Goal: Information Seeking & Learning: Check status

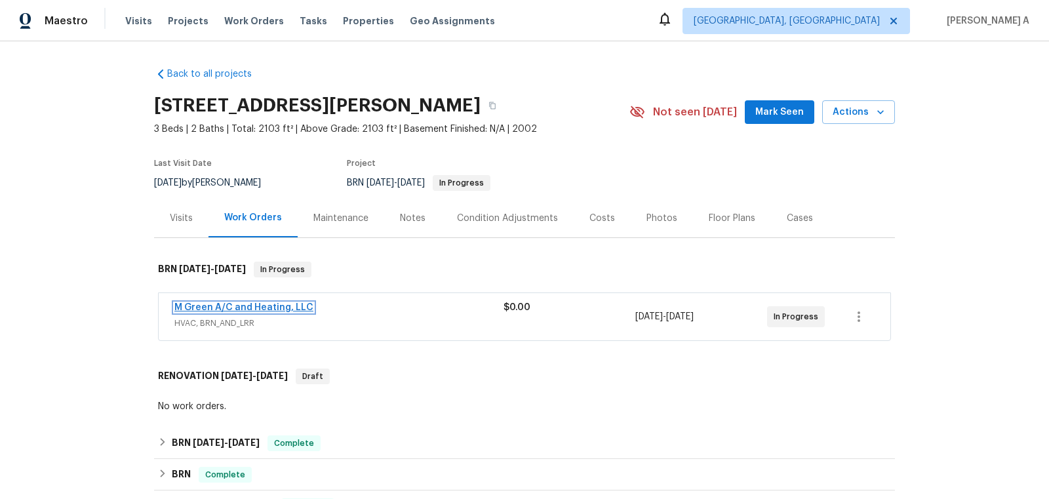
click at [284, 307] on link "M Green A/C and Heating, LLC" at bounding box center [243, 307] width 139 height 9
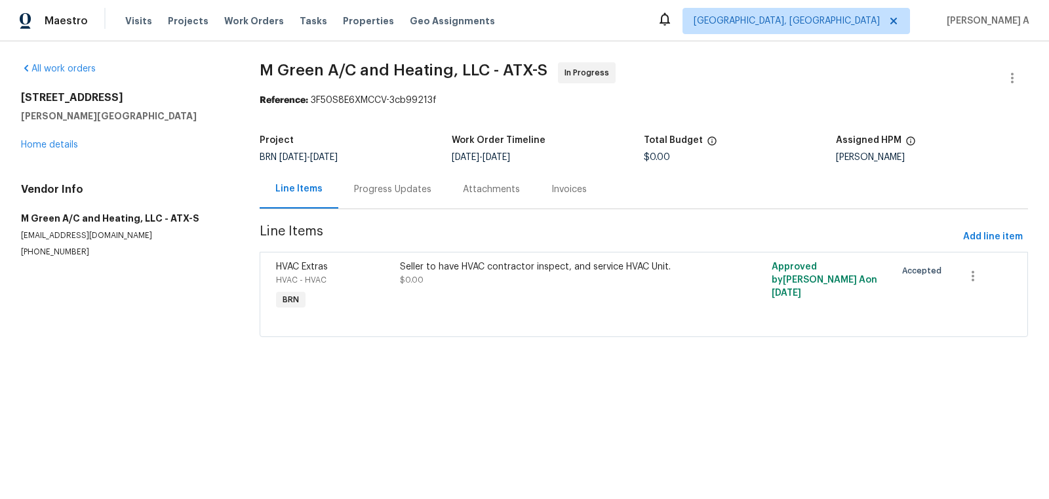
click at [368, 182] on div "Progress Updates" at bounding box center [392, 189] width 109 height 39
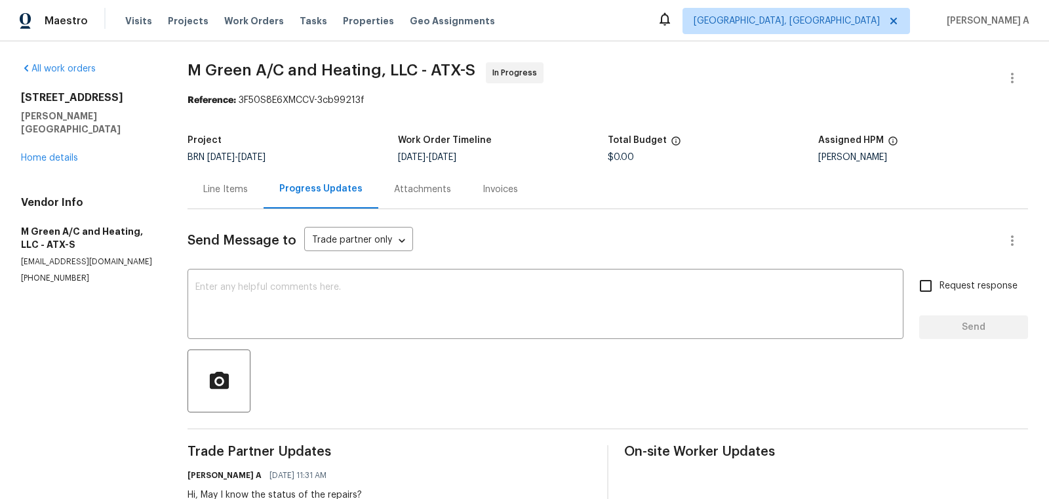
click at [658, 121] on section "M Green A/C and Heating, LLC - ATX-S In Progress Reference: 3F50S8E6XMCCV-3cb99…" at bounding box center [608, 328] width 841 height 532
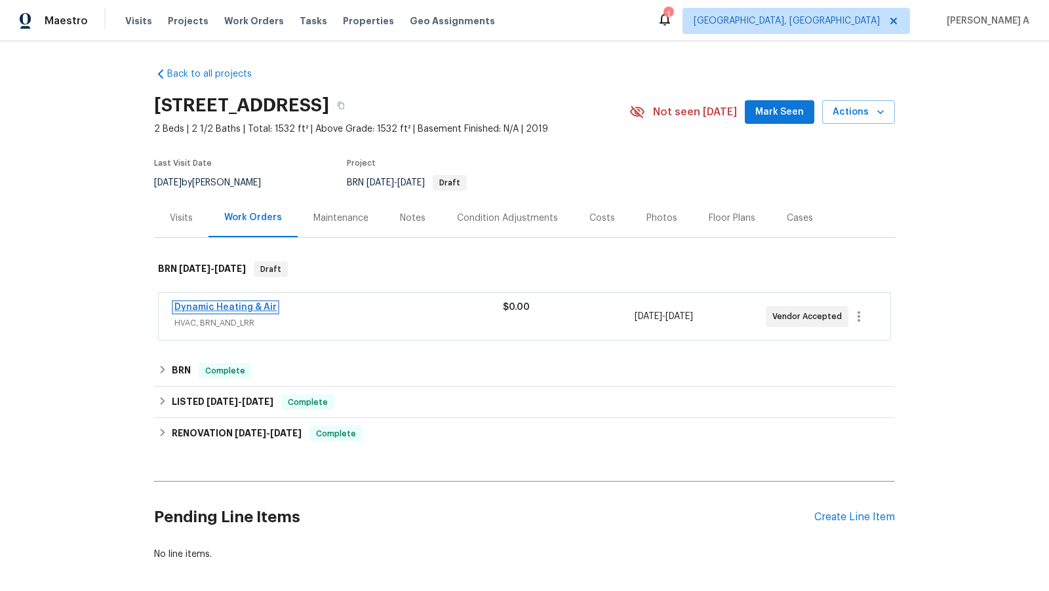
click at [224, 308] on link "Dynamic Heating & Air" at bounding box center [225, 307] width 102 height 9
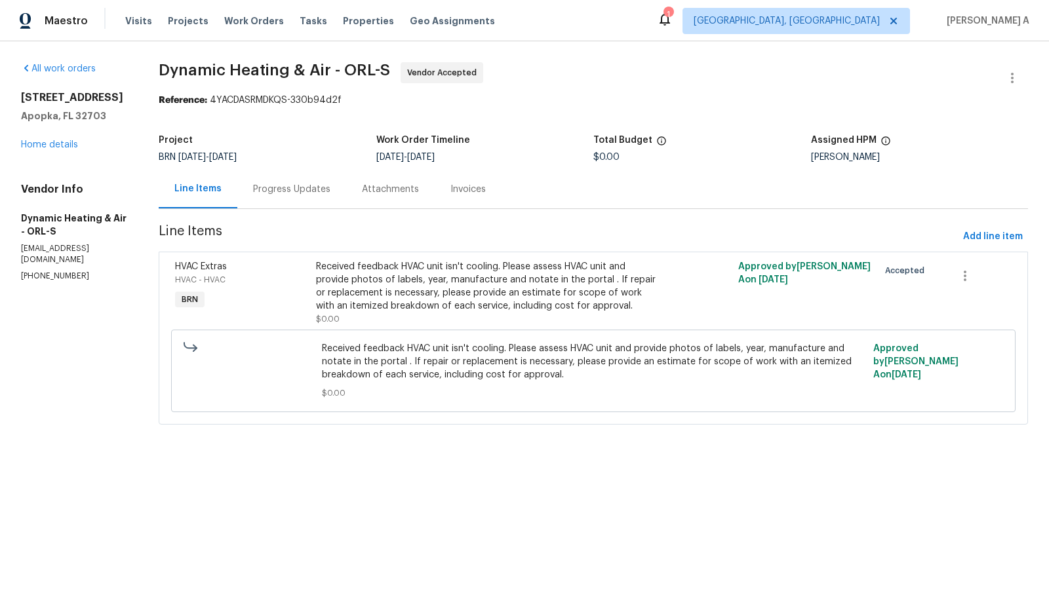
click at [315, 185] on div "Progress Updates" at bounding box center [291, 189] width 77 height 13
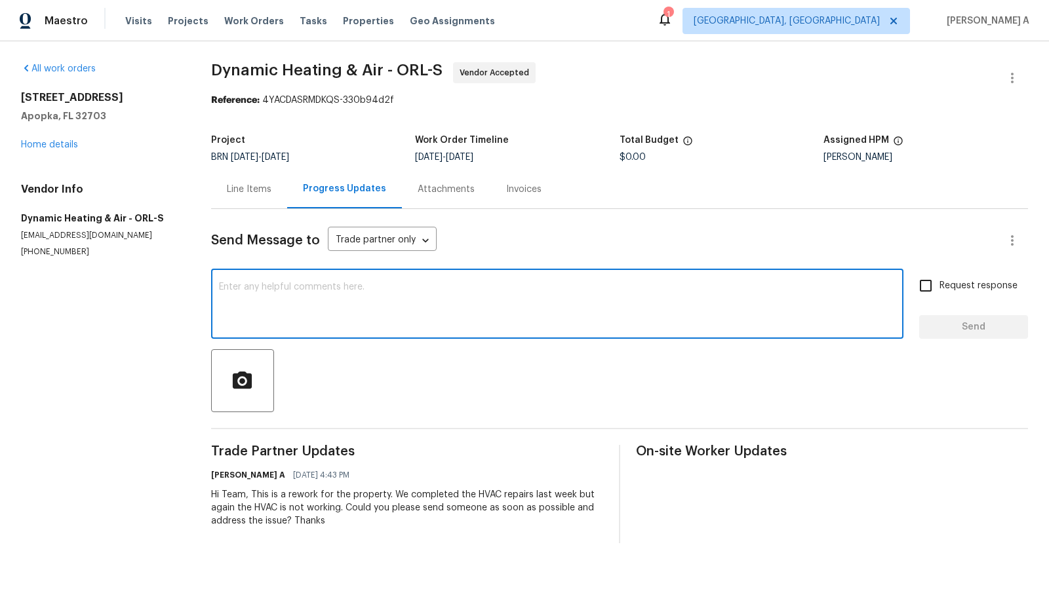
click at [343, 309] on textarea at bounding box center [557, 306] width 677 height 46
click at [0, 0] on span "Correct the spelling error" at bounding box center [0, 0] width 0 height 0
click at [0, 0] on qb-div "Replace with will be" at bounding box center [0, 0] width 0 height 0
type textarea "Hi, Could you please let me know if we will be able to complete this today?"
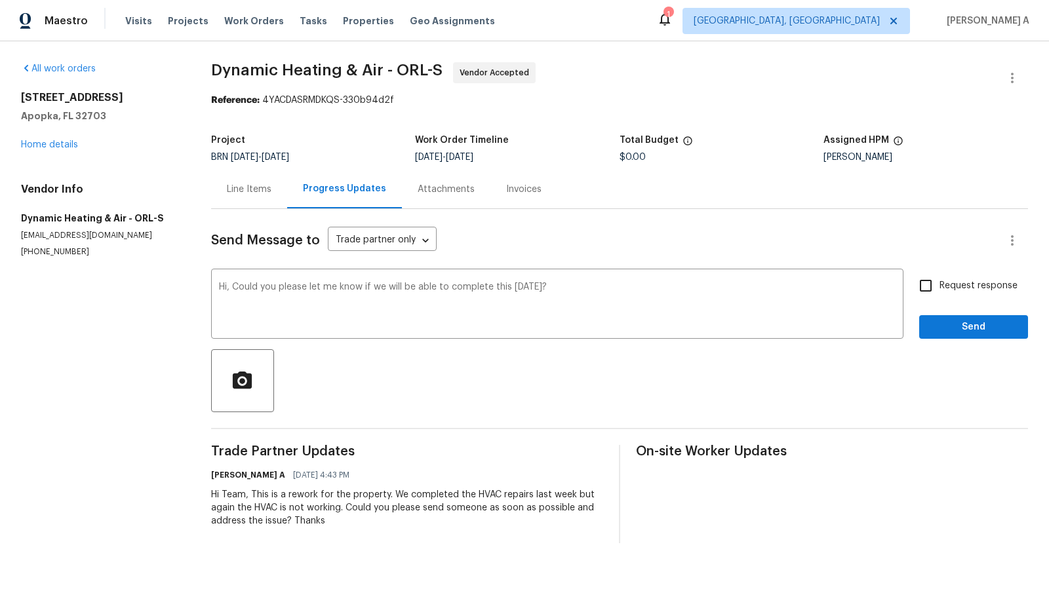
click at [941, 283] on span "Request response" at bounding box center [979, 286] width 78 height 14
click at [940, 283] on input "Request response" at bounding box center [926, 286] width 28 height 28
checkbox input "true"
click at [980, 326] on span "Send" at bounding box center [974, 327] width 88 height 16
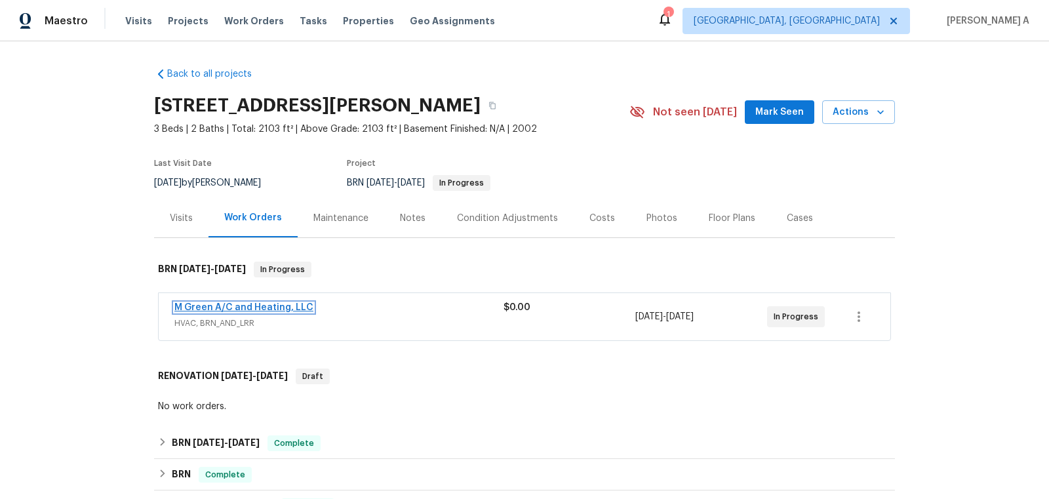
click at [245, 308] on link "M Green A/C and Heating, LLC" at bounding box center [243, 307] width 139 height 9
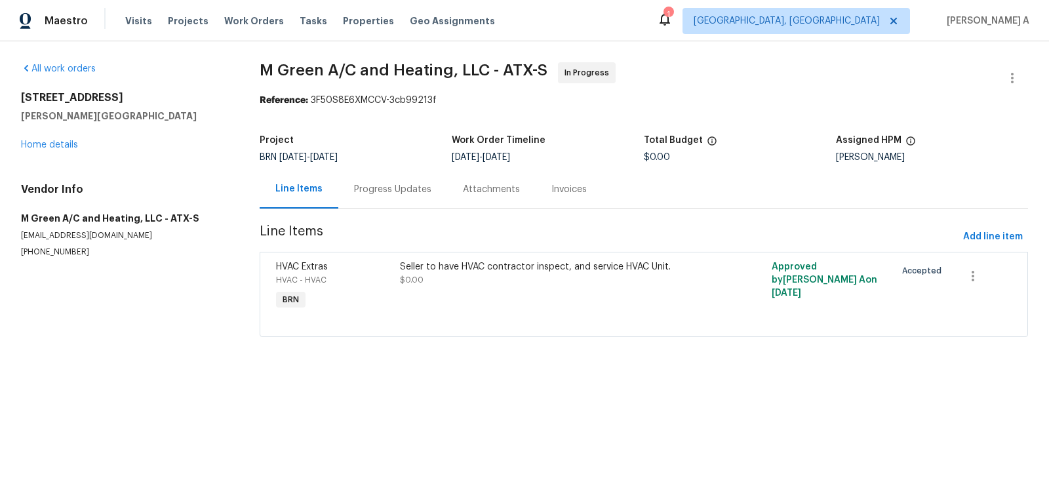
click at [331, 176] on div "Line Items" at bounding box center [299, 189] width 79 height 39
click at [382, 207] on div "Progress Updates" at bounding box center [392, 189] width 109 height 39
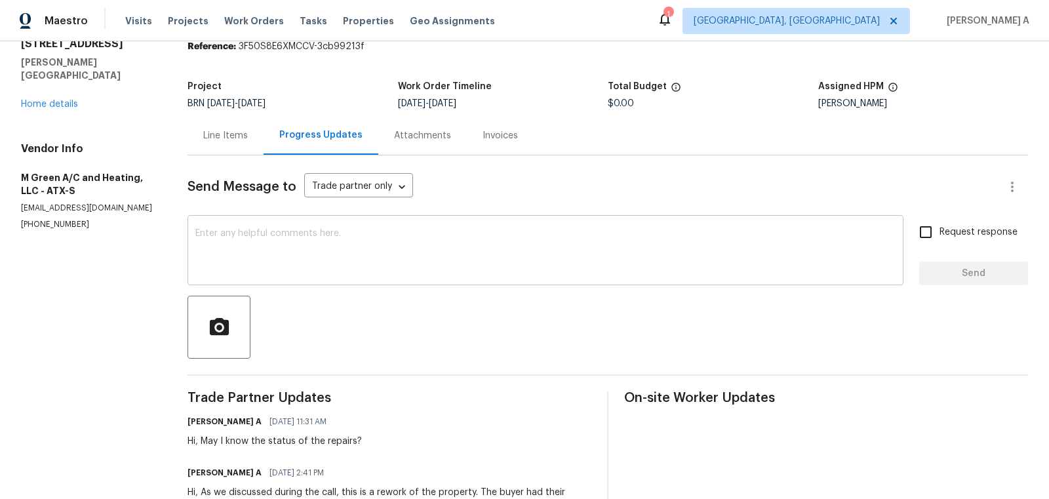
scroll to position [116, 0]
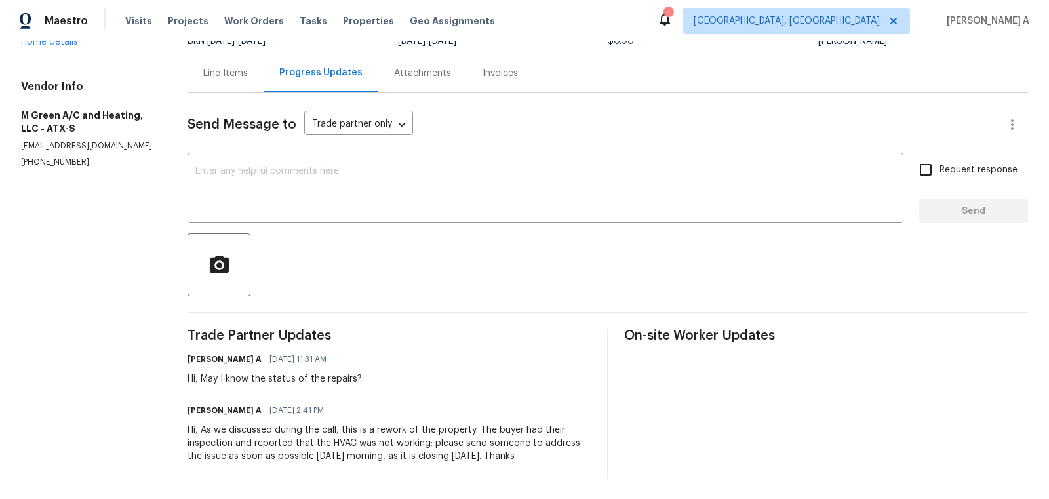
click at [37, 157] on p "[PHONE_NUMBER]" at bounding box center [88, 162] width 135 height 11
copy p "[PHONE_NUMBER]"
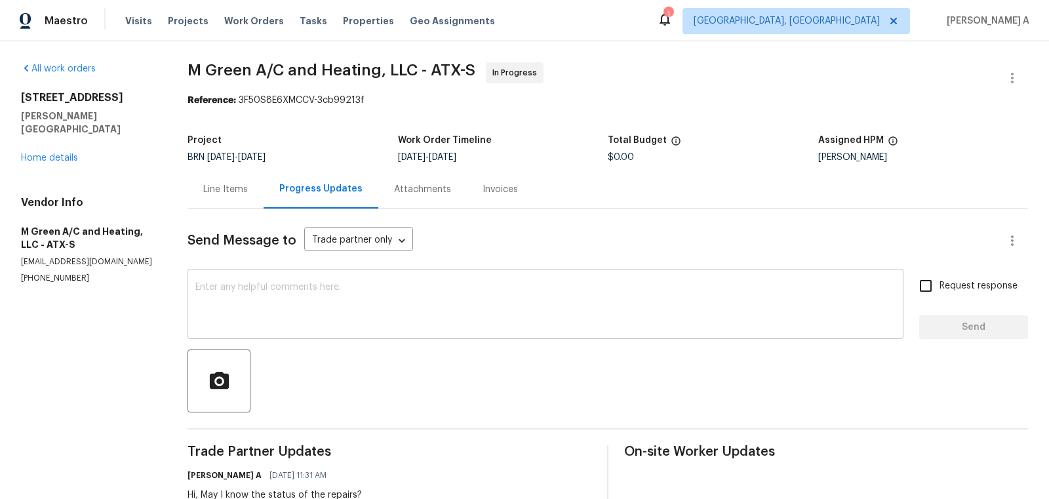
click at [242, 309] on textarea at bounding box center [545, 306] width 700 height 46
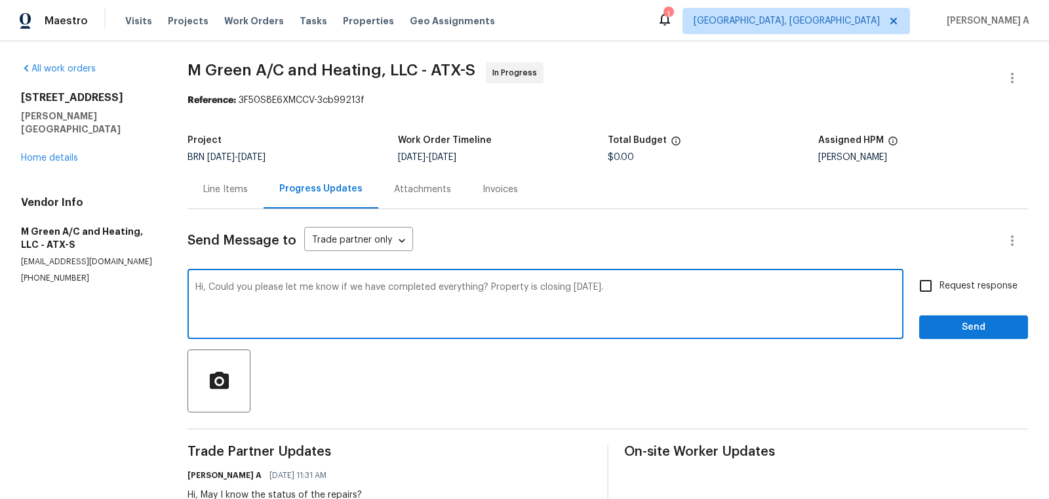
click at [492, 288] on textarea "Hi, Could you please let me know if we have completed everything? Property is c…" at bounding box center [545, 306] width 700 height 46
drag, startPoint x: 489, startPoint y: 288, endPoint x: 692, endPoint y: 285, distance: 203.3
click at [694, 287] on textarea "Hi, Could you please let me know if we have completed everything? Property is c…" at bounding box center [545, 306] width 700 height 46
drag, startPoint x: 490, startPoint y: 285, endPoint x: 746, endPoint y: 296, distance: 256.0
click at [746, 296] on textarea "Hi, Could you please let me know if we have completed everything? We are waitin…" at bounding box center [545, 306] width 700 height 46
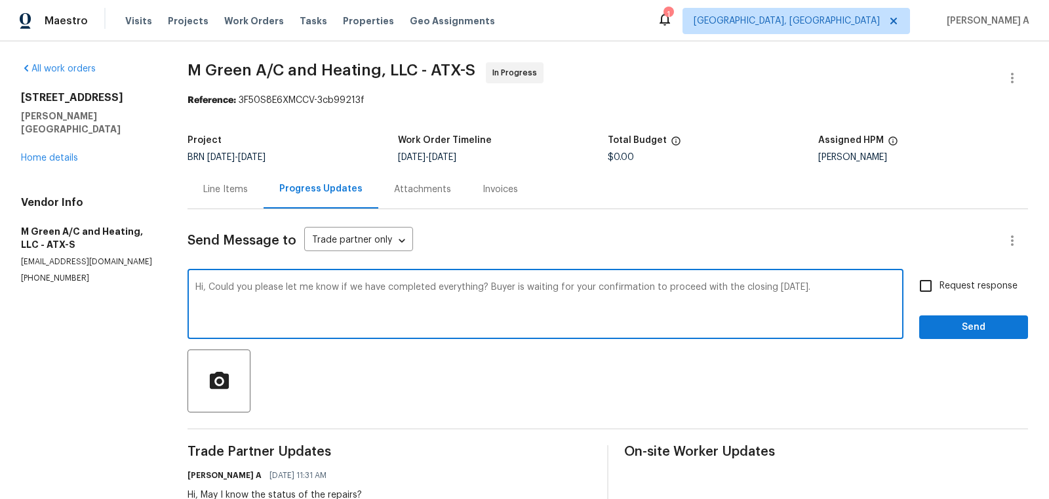
type textarea "Hi, Could you please let me know if we have completed everything? Buyer is wait…"
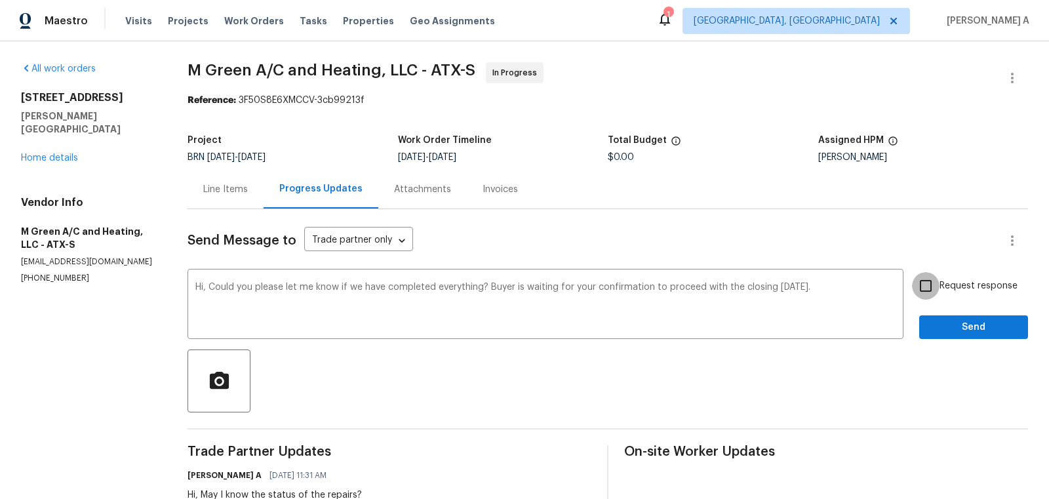
click at [938, 292] on input "Request response" at bounding box center [926, 286] width 28 height 28
checkbox input "true"
click at [961, 319] on span "Send" at bounding box center [974, 327] width 88 height 16
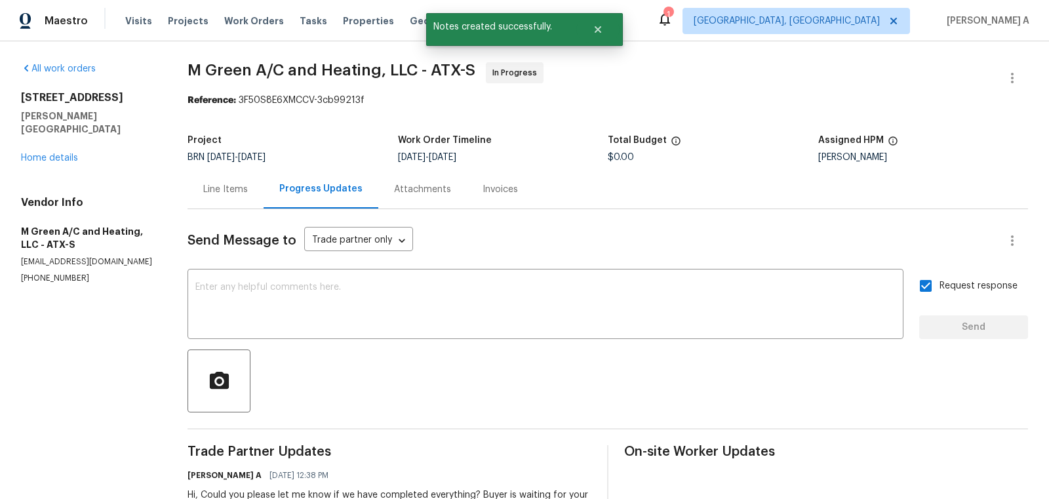
click at [235, 191] on div "Line Items" at bounding box center [225, 189] width 45 height 13
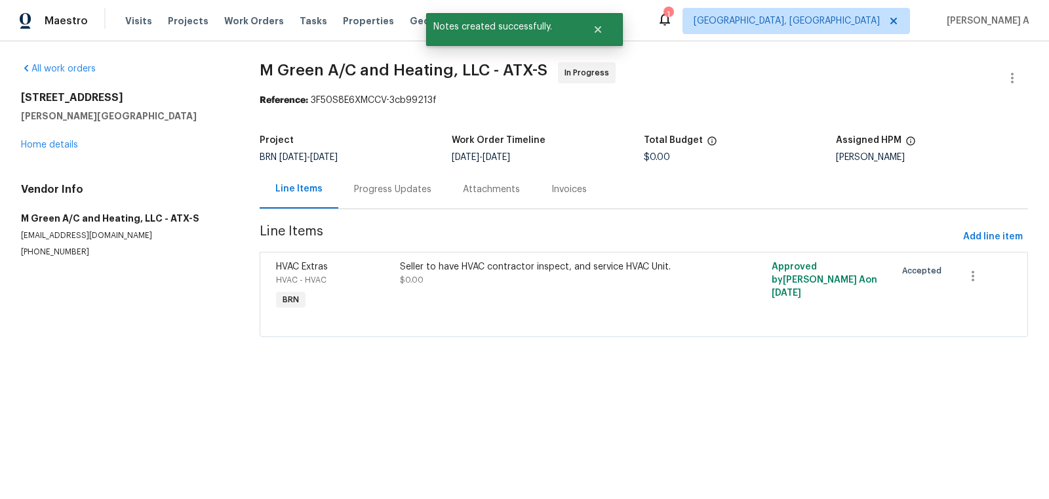
click at [378, 188] on div "Progress Updates" at bounding box center [392, 189] width 77 height 13
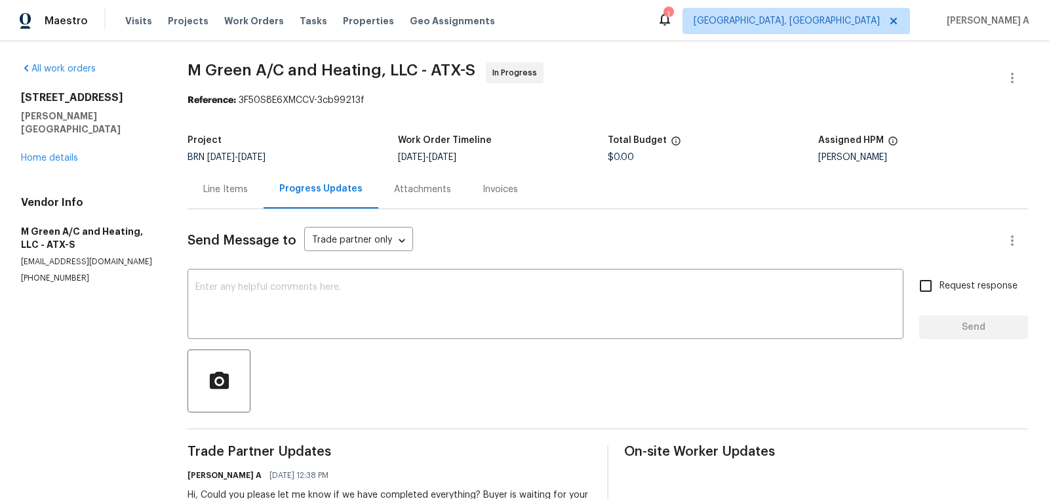
click at [218, 187] on div "Line Items" at bounding box center [225, 189] width 45 height 13
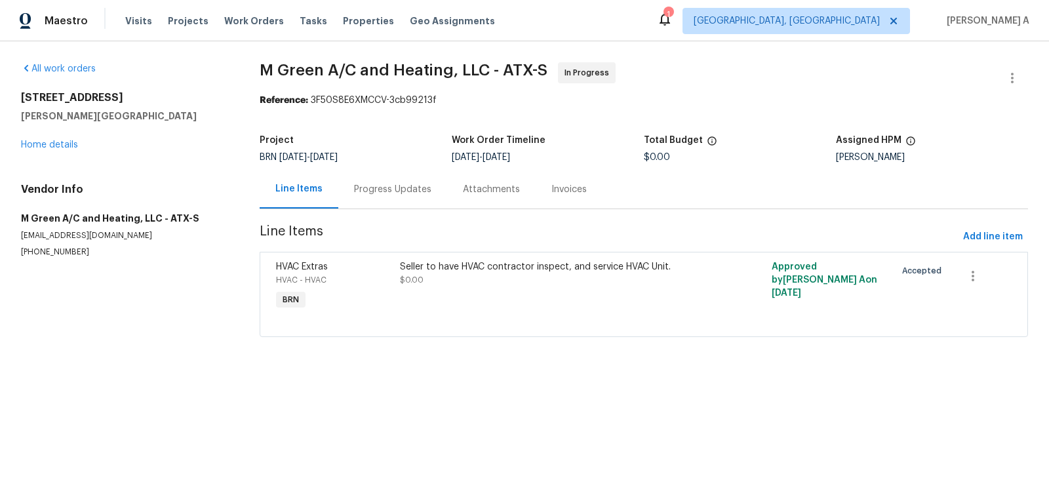
click at [401, 197] on div "Progress Updates" at bounding box center [392, 189] width 109 height 39
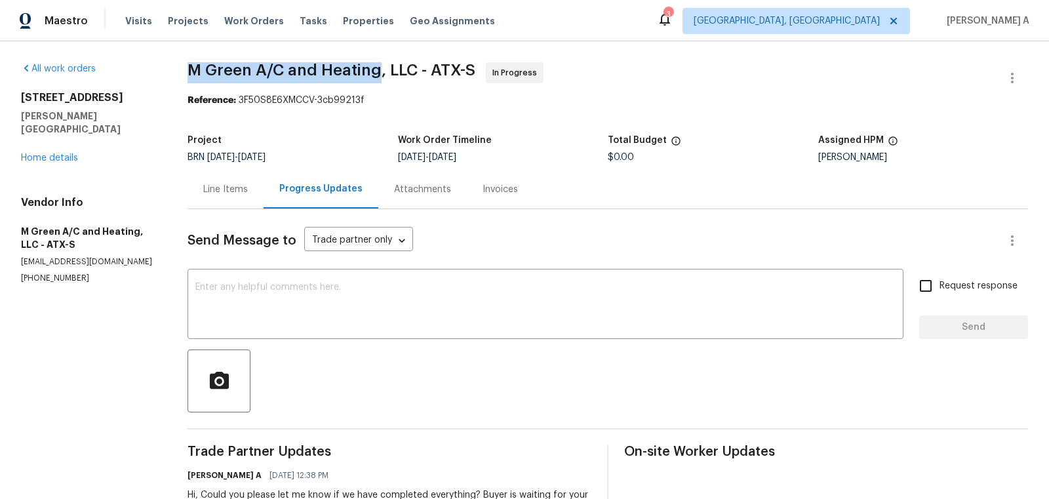
copy span "M Green A/C and Heating"
drag, startPoint x: 183, startPoint y: 71, endPoint x: 372, endPoint y: 71, distance: 189.5
click at [372, 72] on div "All work orders [STREET_ADDRESS][PERSON_NAME] Home details Vendor Info M Green …" at bounding box center [524, 360] width 1049 height 639
click at [556, 283] on textarea at bounding box center [545, 306] width 700 height 46
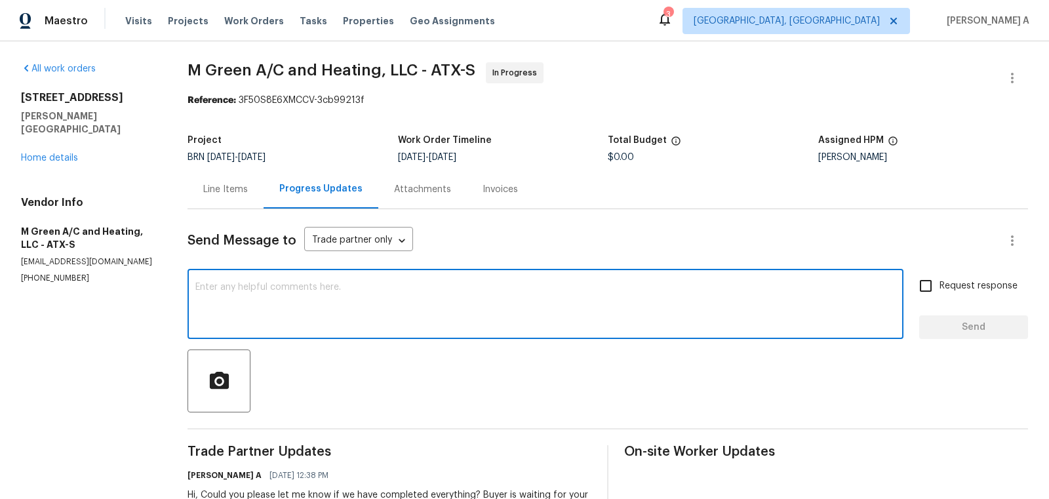
click at [220, 198] on div "Line Items" at bounding box center [226, 189] width 76 height 39
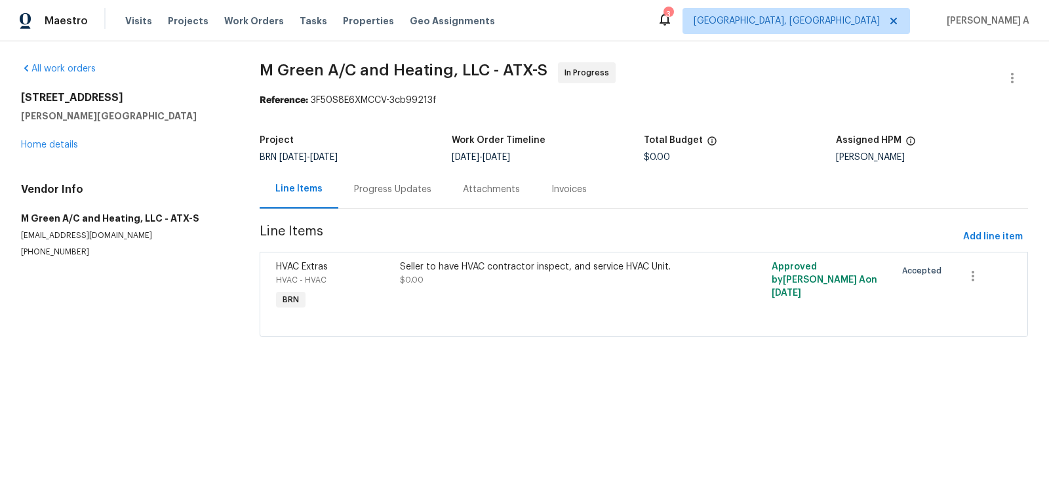
click at [497, 289] on div "Seller to have HVAC contractor inspect, and service HVAC Unit. $0.00" at bounding box center [551, 286] width 310 height 60
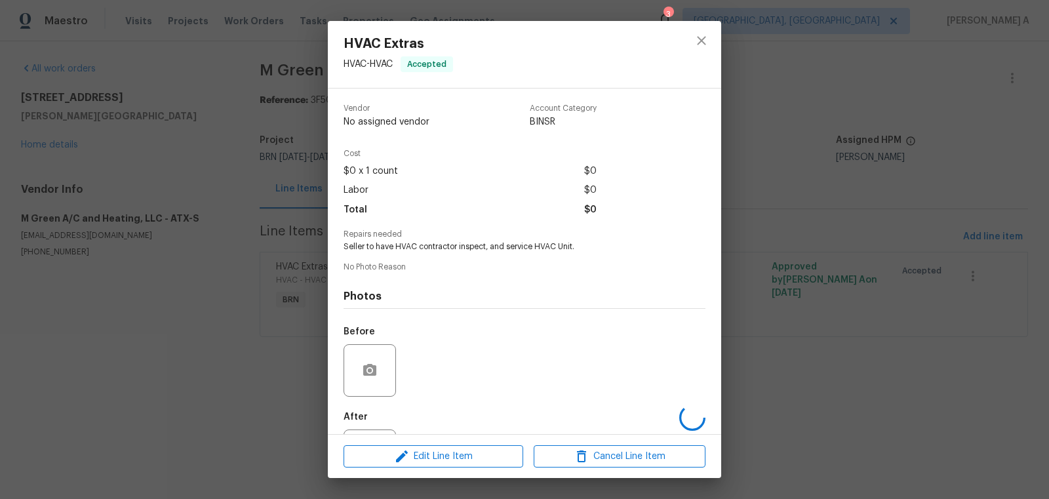
click at [442, 248] on span "Seller to have HVAC contractor inspect, and service HVAC Unit." at bounding box center [507, 246] width 326 height 11
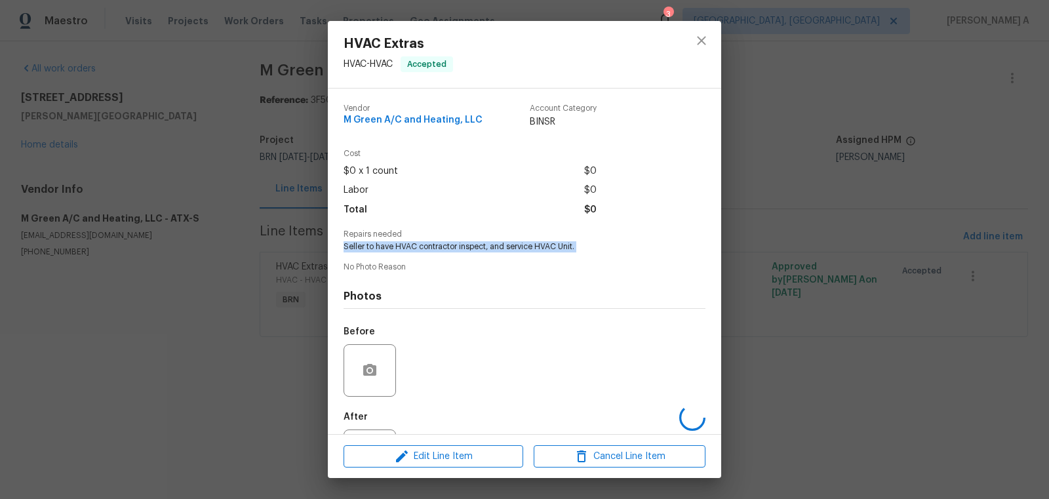
click at [442, 248] on span "Seller to have HVAC contractor inspect, and service HVAC Unit." at bounding box center [507, 246] width 326 height 11
copy span "Seller to have HVAC contractor inspect, and service HVAC Unit."
click at [691, 37] on button "close" at bounding box center [701, 40] width 31 height 31
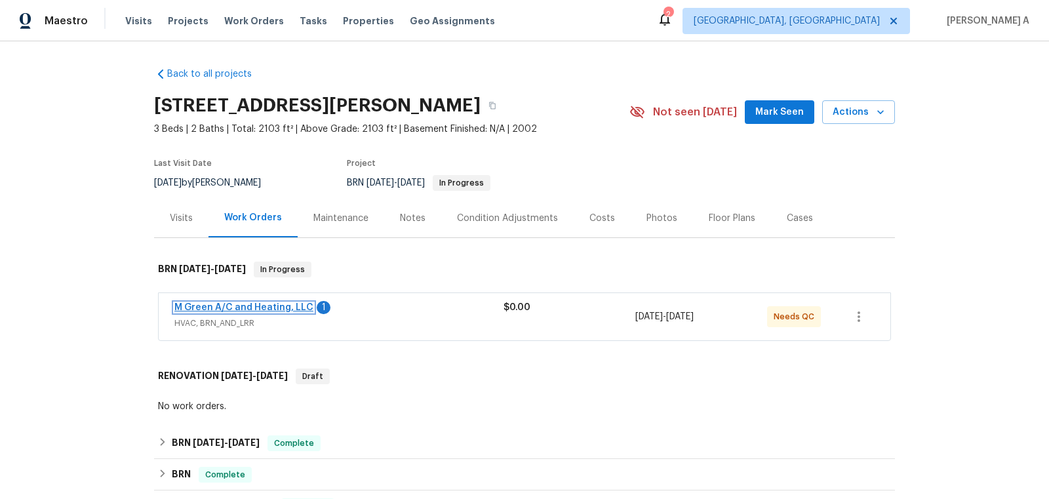
click at [262, 304] on link "M Green A/C and Heating, LLC" at bounding box center [243, 307] width 139 height 9
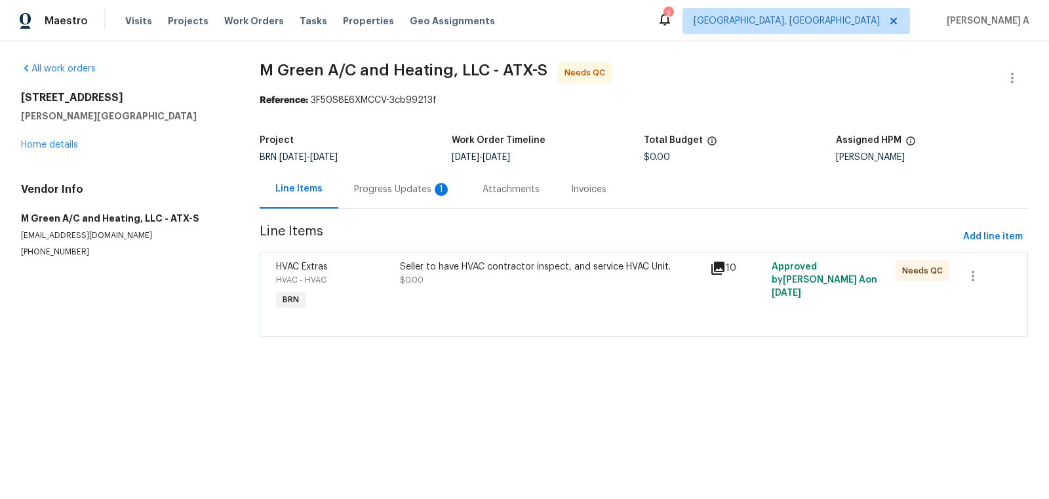
click at [387, 186] on div "Progress Updates 1" at bounding box center [402, 189] width 97 height 13
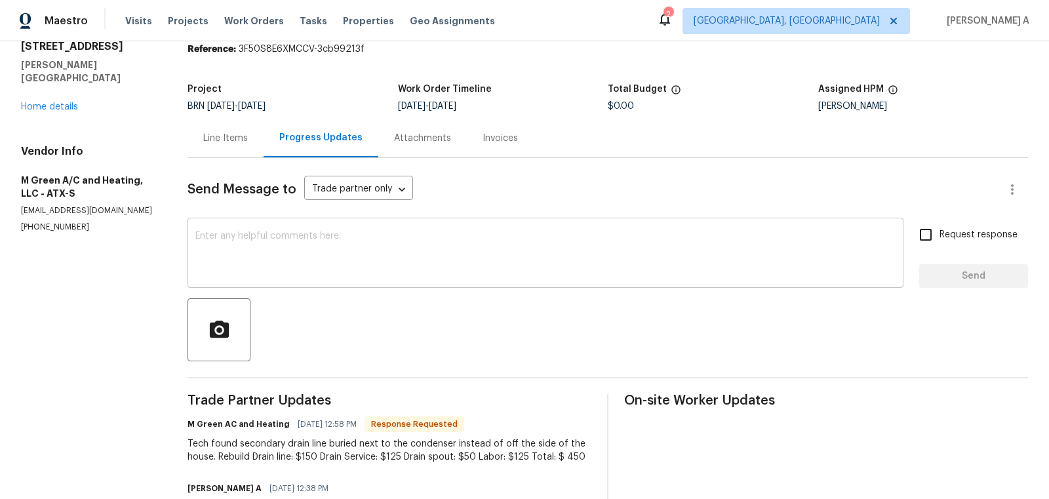
scroll to position [54, 0]
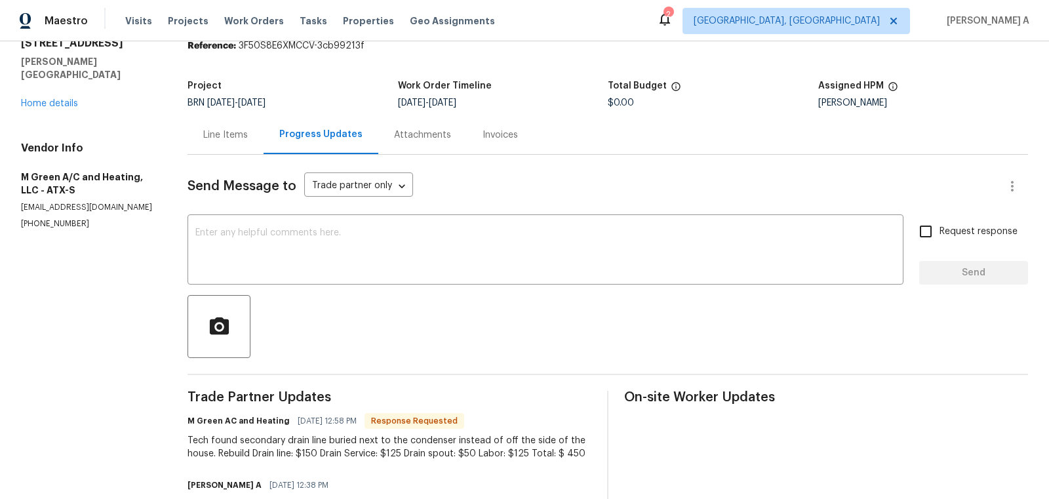
click at [233, 129] on div "Line Items" at bounding box center [225, 135] width 45 height 13
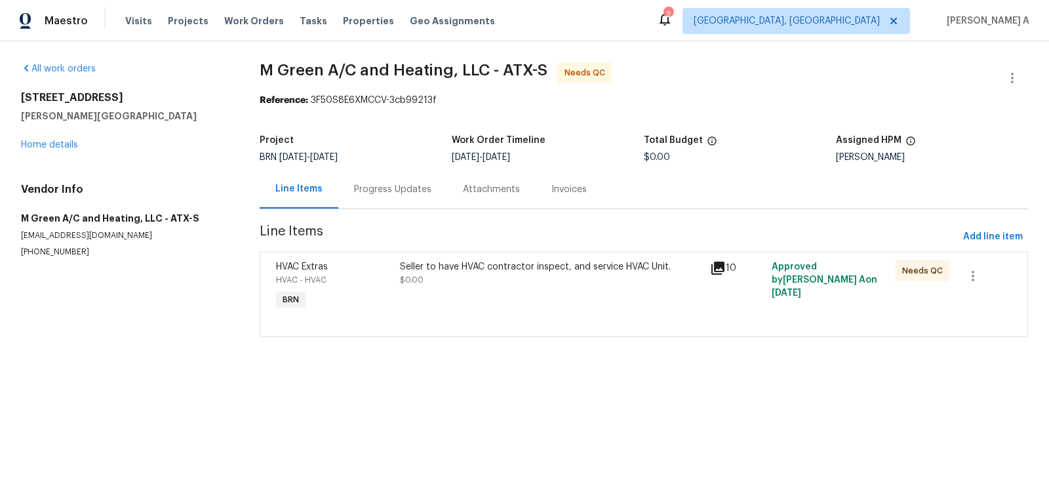
click at [534, 279] on div "Seller to have HVAC contractor inspect, and service HVAC Unit. $0.00" at bounding box center [551, 273] width 302 height 26
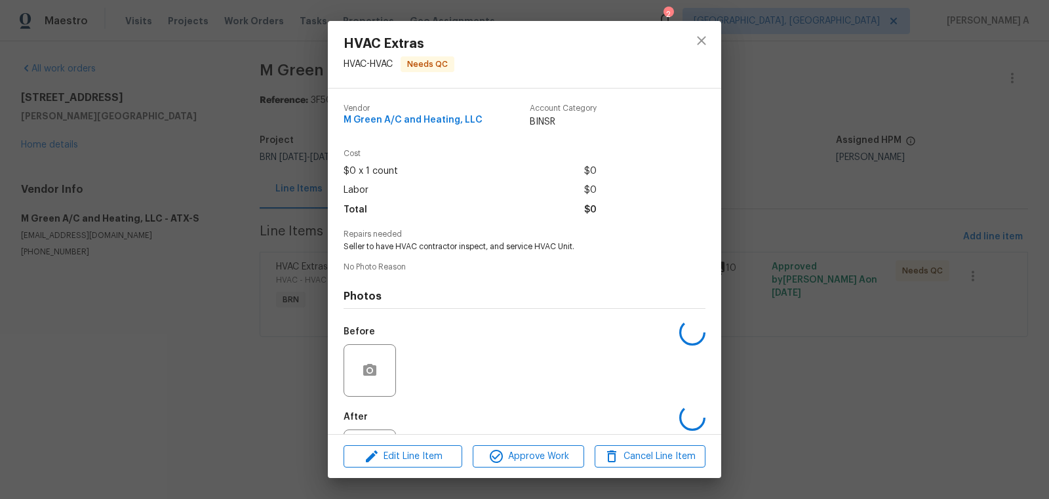
scroll to position [61, 0]
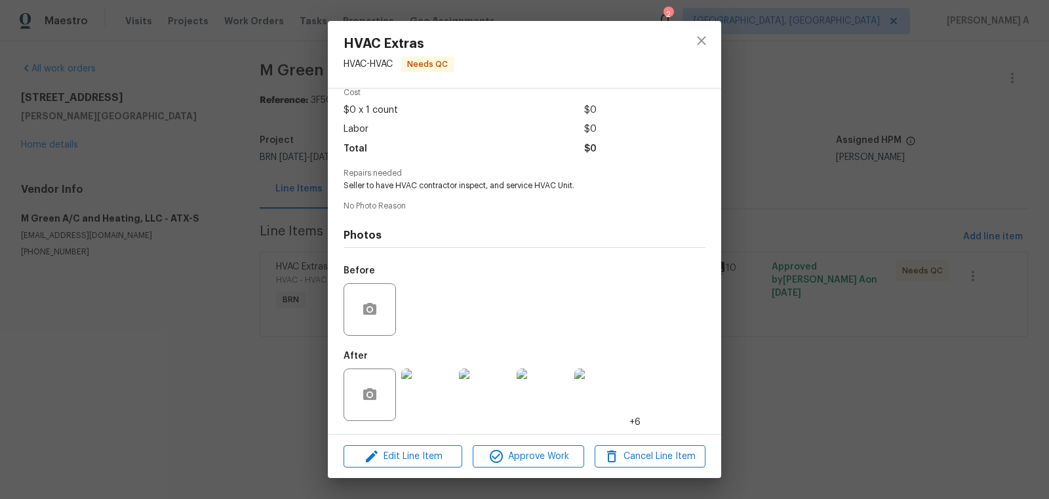
click at [424, 397] on img at bounding box center [427, 395] width 52 height 52
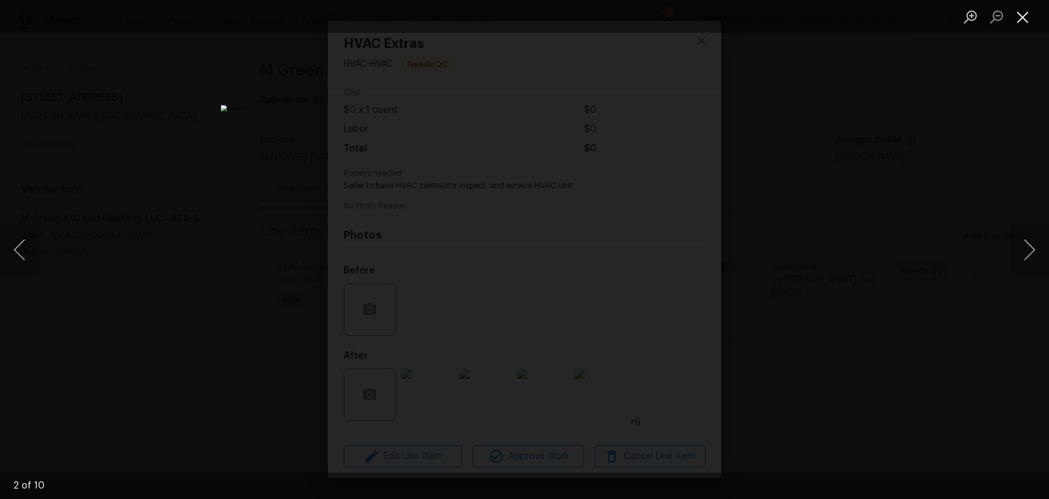
click at [1026, 14] on button "Close lightbox" at bounding box center [1023, 16] width 26 height 23
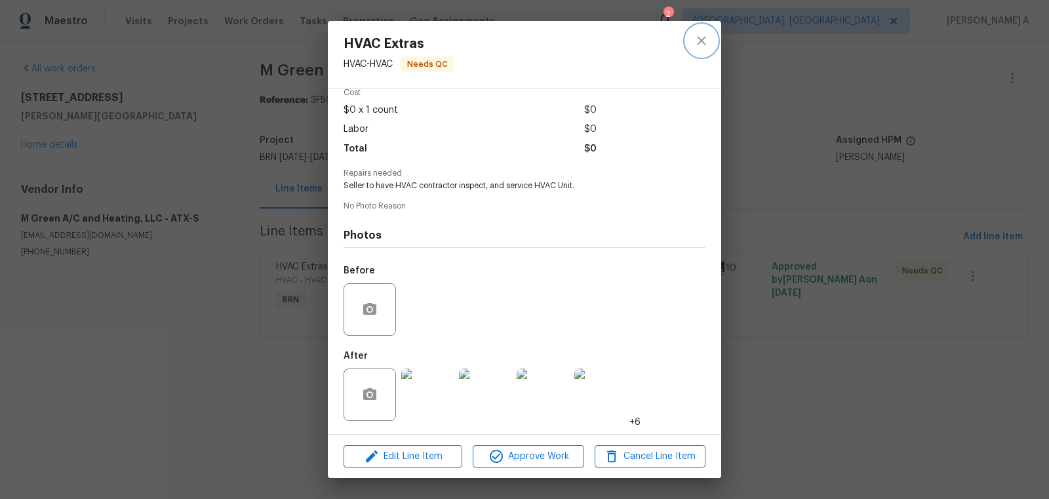
click at [697, 31] on button "close" at bounding box center [701, 40] width 31 height 31
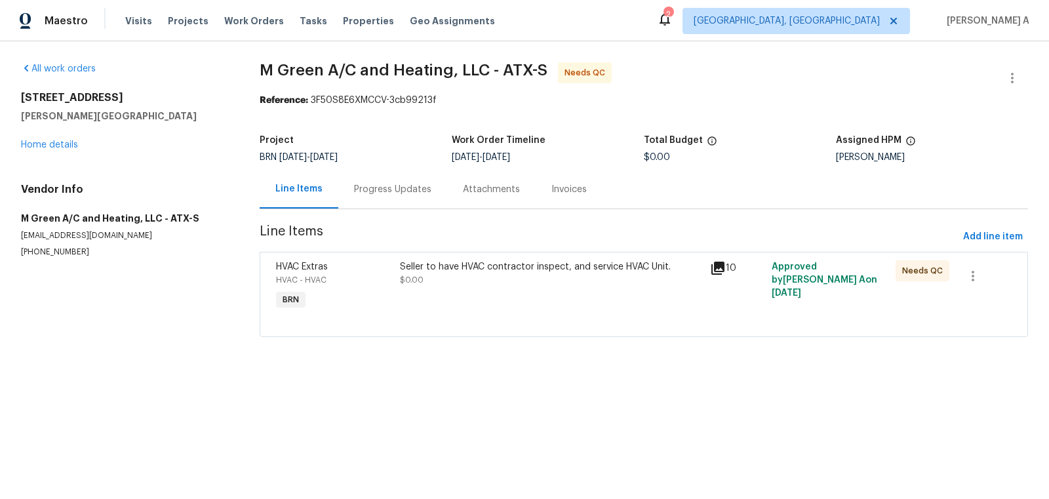
click at [388, 182] on div "Progress Updates" at bounding box center [392, 189] width 109 height 39
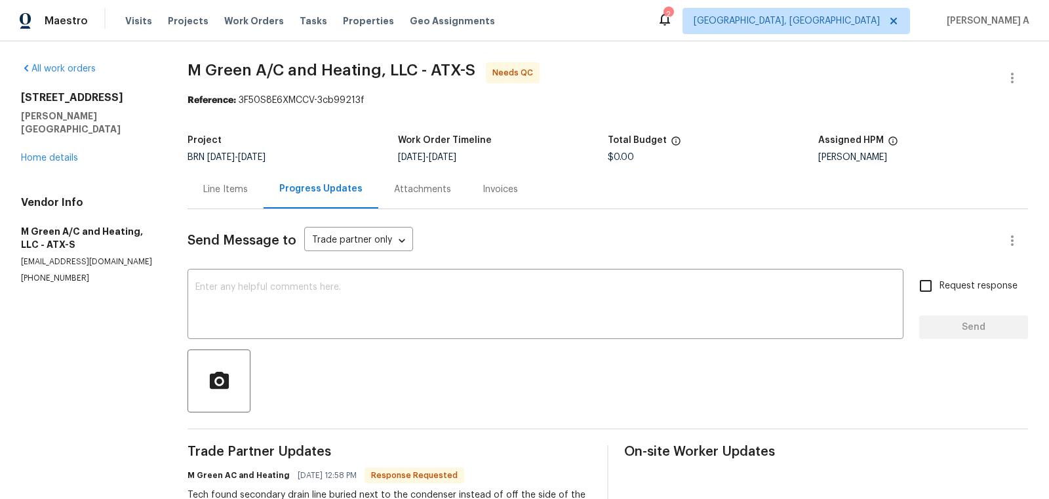
click at [219, 178] on div "Line Items" at bounding box center [226, 189] width 76 height 39
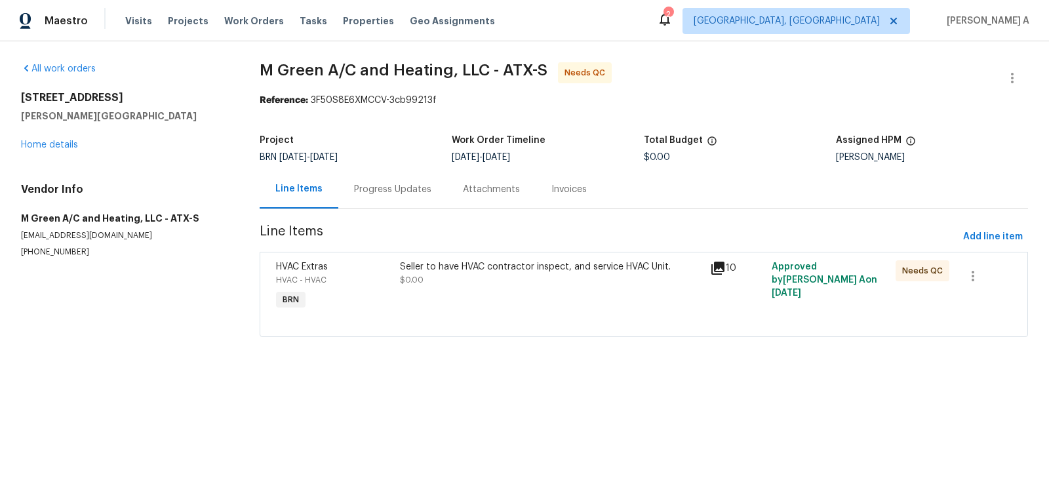
click at [550, 293] on div "Seller to have HVAC contractor inspect, and service HVAC Unit. $0.00" at bounding box center [551, 286] width 310 height 60
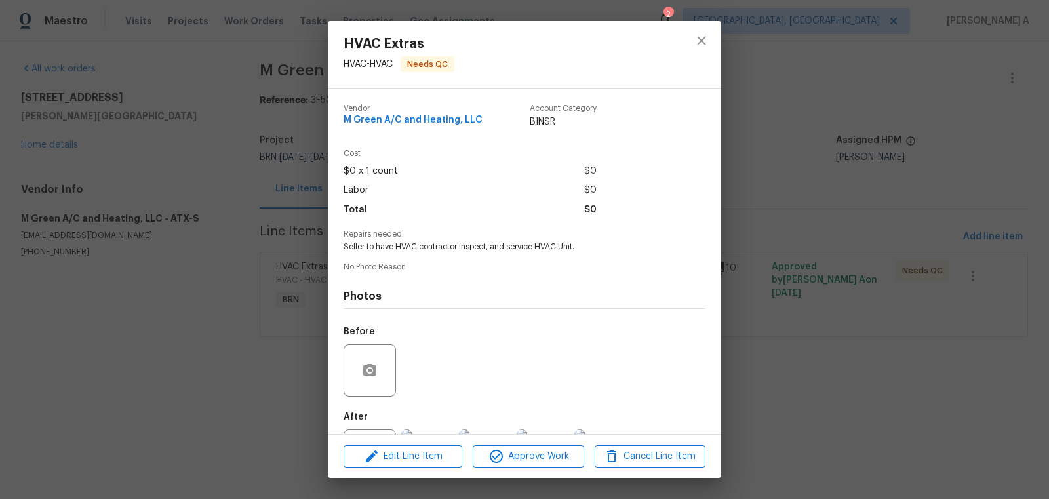
scroll to position [61, 0]
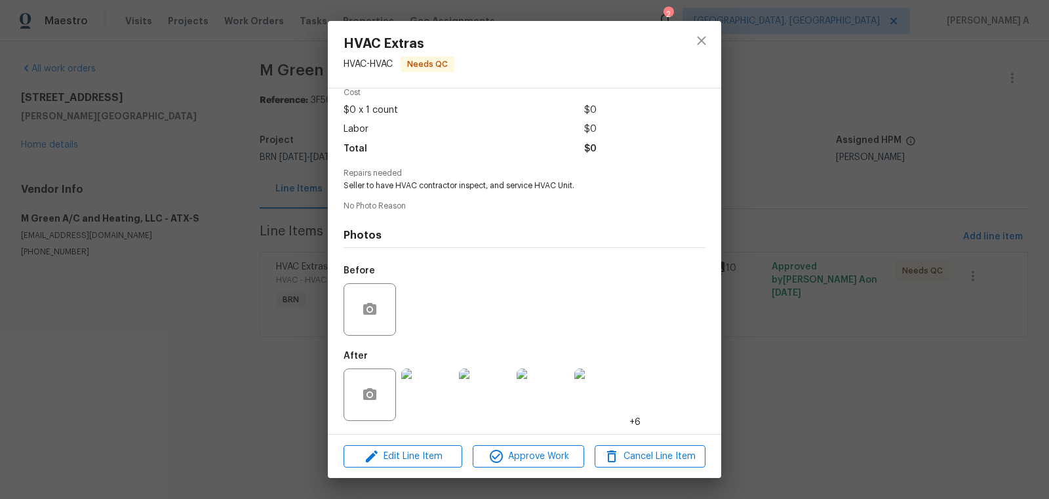
click at [429, 403] on img at bounding box center [427, 395] width 52 height 52
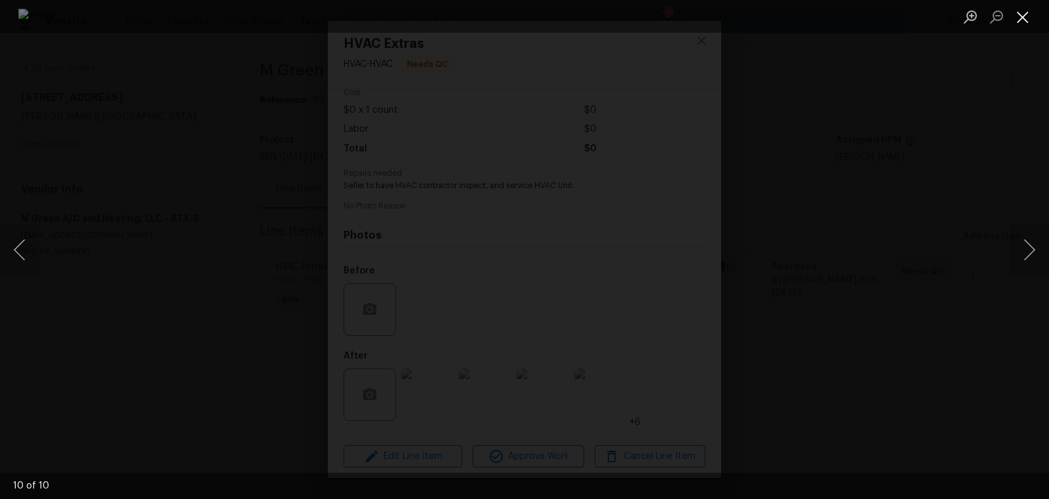
click at [1020, 17] on button "Close lightbox" at bounding box center [1023, 16] width 26 height 23
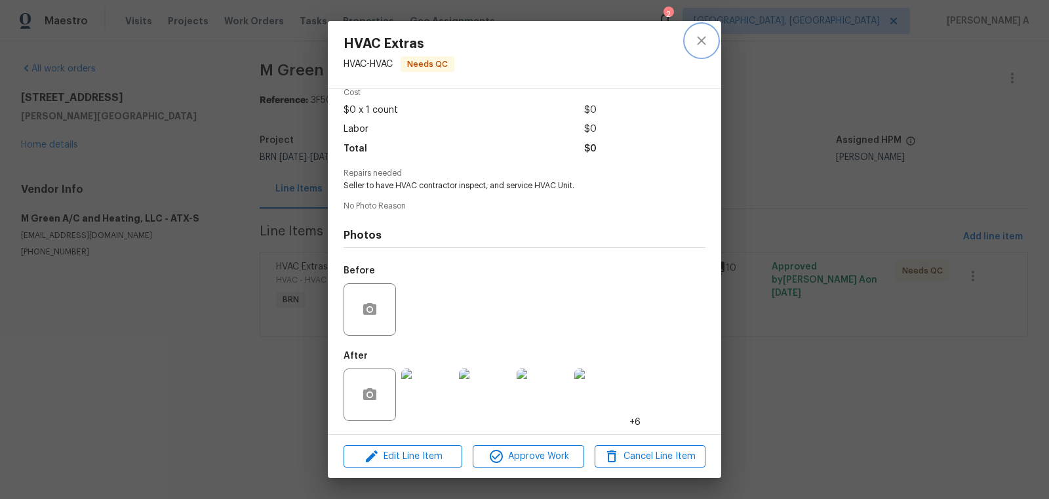
click at [706, 48] on icon "close" at bounding box center [702, 41] width 16 height 16
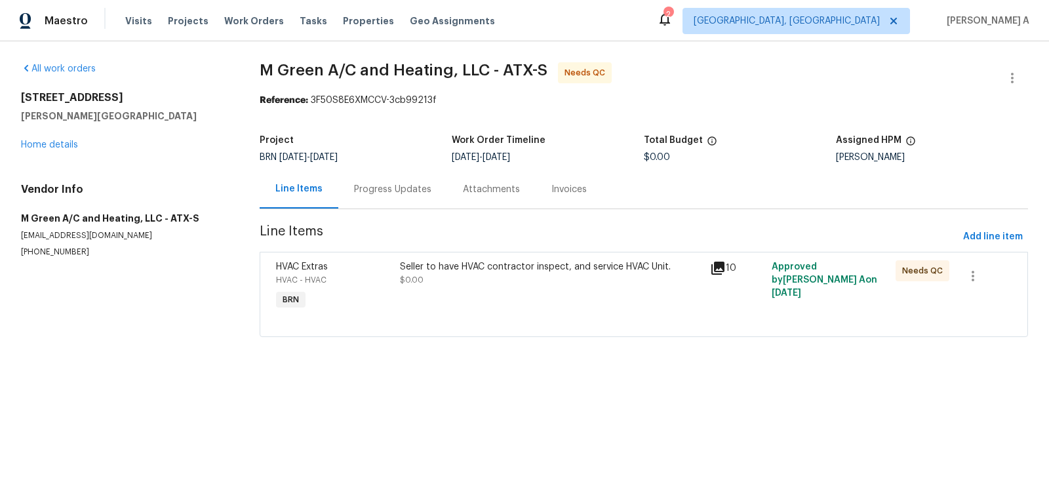
click at [357, 202] on div "Progress Updates" at bounding box center [392, 189] width 109 height 39
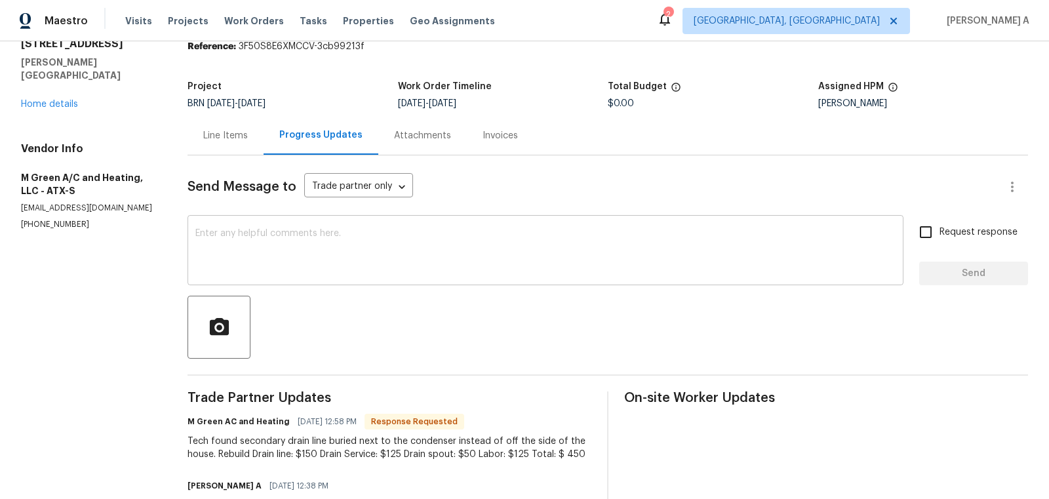
scroll to position [53, 0]
click at [406, 264] on textarea at bounding box center [545, 253] width 700 height 46
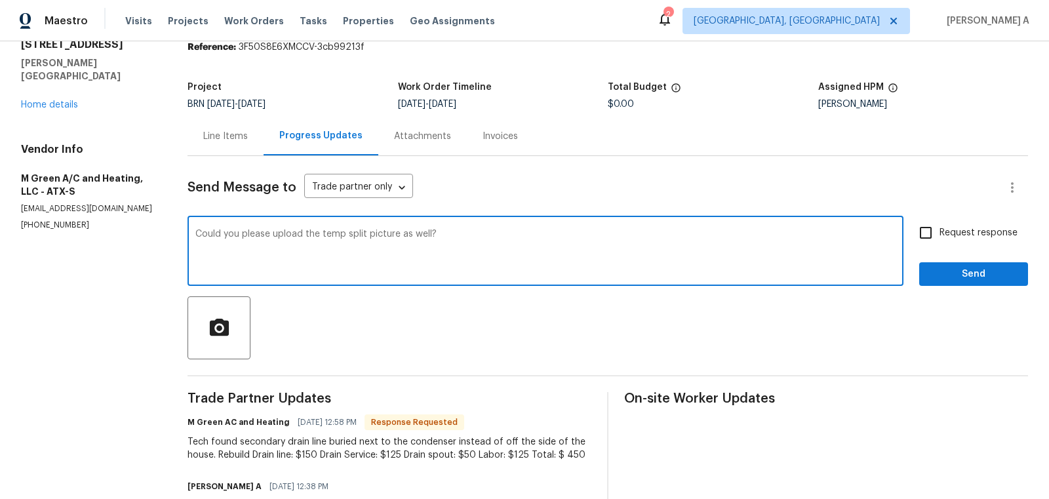
type textarea "Could you please upload the temp split picture as well?"
click at [930, 239] on input "Request response" at bounding box center [926, 233] width 28 height 28
checkbox input "true"
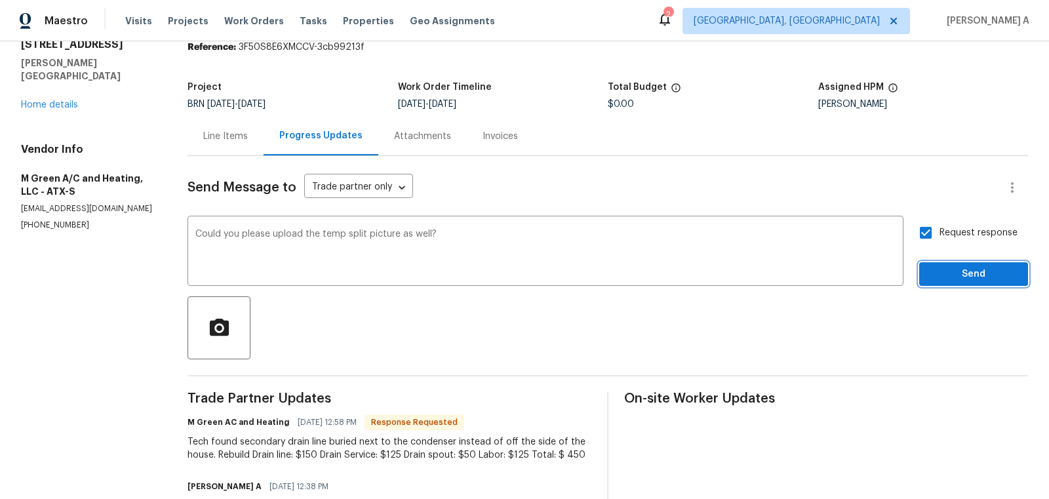
click at [980, 284] on button "Send" at bounding box center [973, 274] width 109 height 24
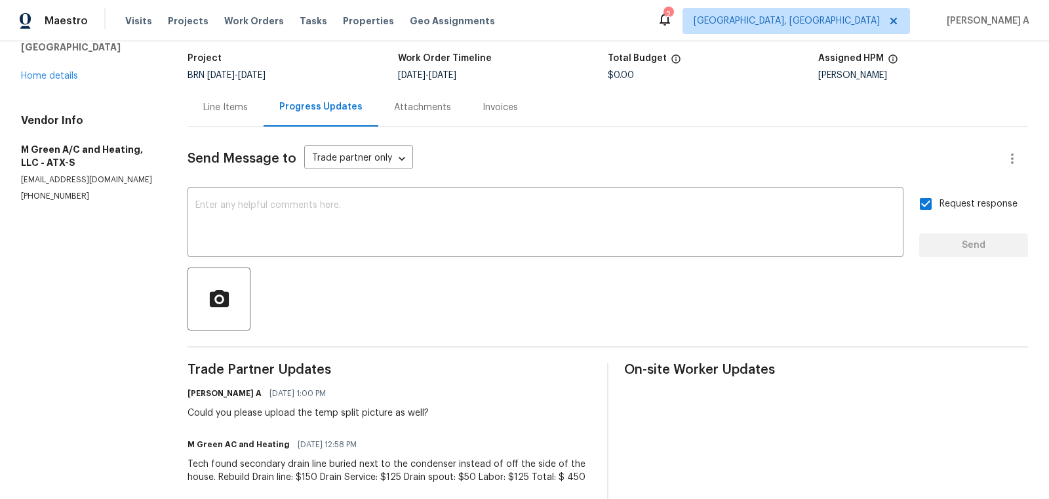
scroll to position [0, 0]
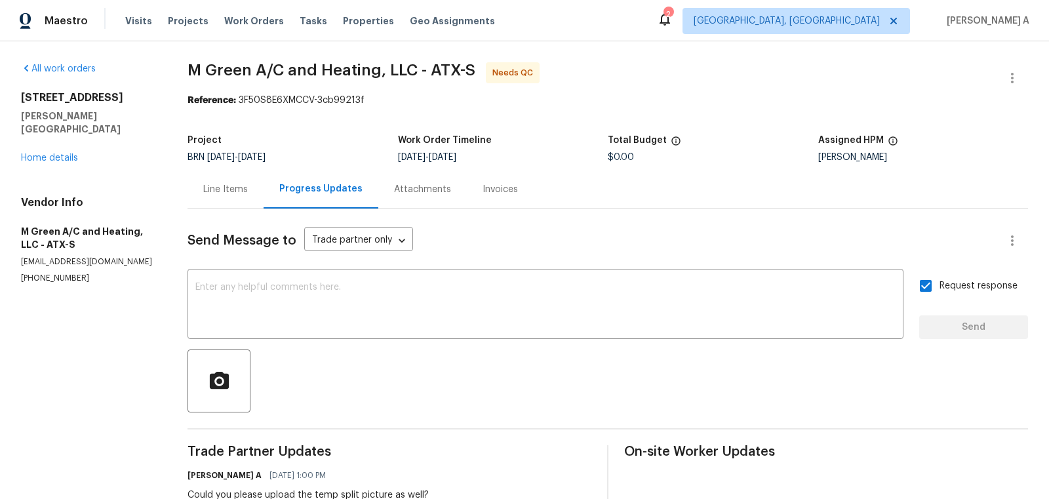
click at [230, 187] on div "Line Items" at bounding box center [225, 189] width 45 height 13
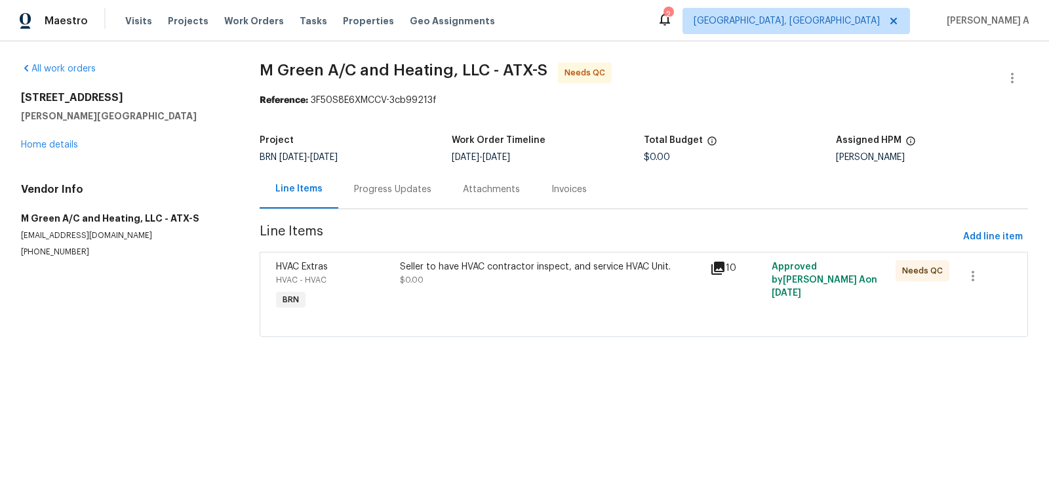
click at [563, 302] on div "Seller to have HVAC contractor inspect, and service HVAC Unit. $0.00" at bounding box center [551, 286] width 310 height 60
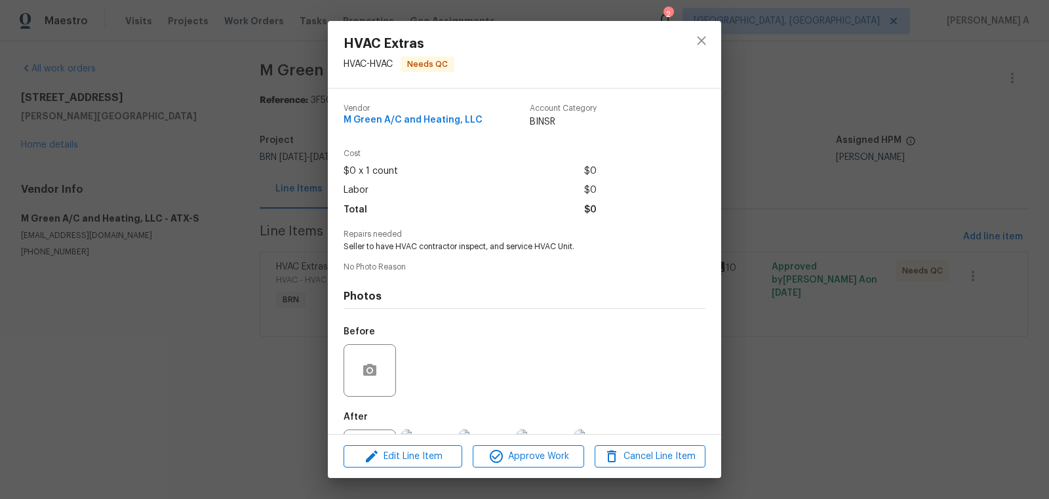
scroll to position [61, 0]
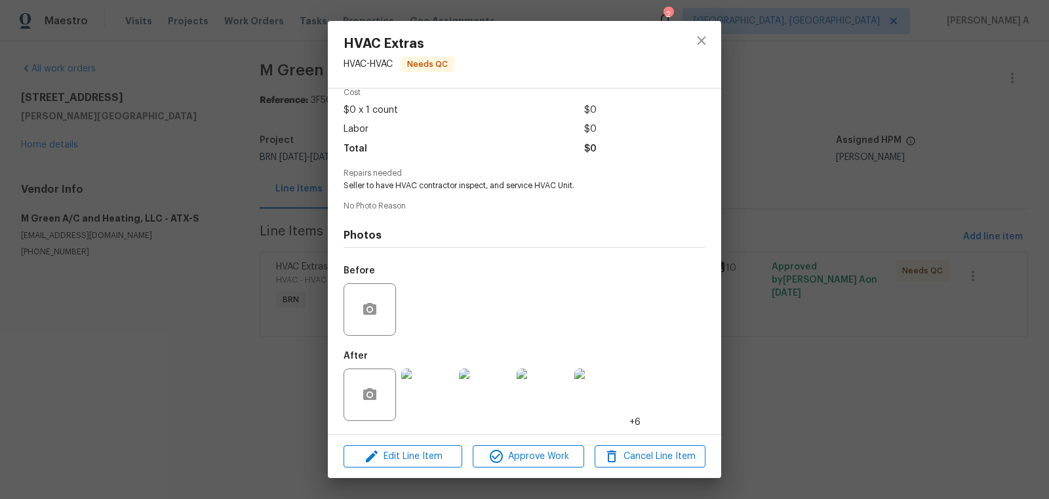
click at [424, 407] on img at bounding box center [427, 395] width 52 height 52
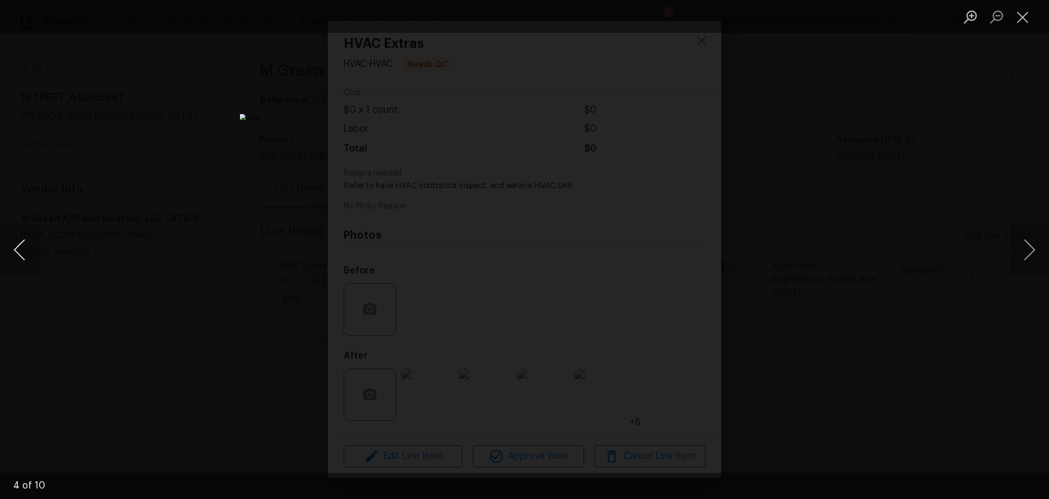
click at [22, 245] on button "Previous image" at bounding box center [19, 250] width 39 height 52
click at [1026, 13] on button "Close lightbox" at bounding box center [1023, 16] width 26 height 23
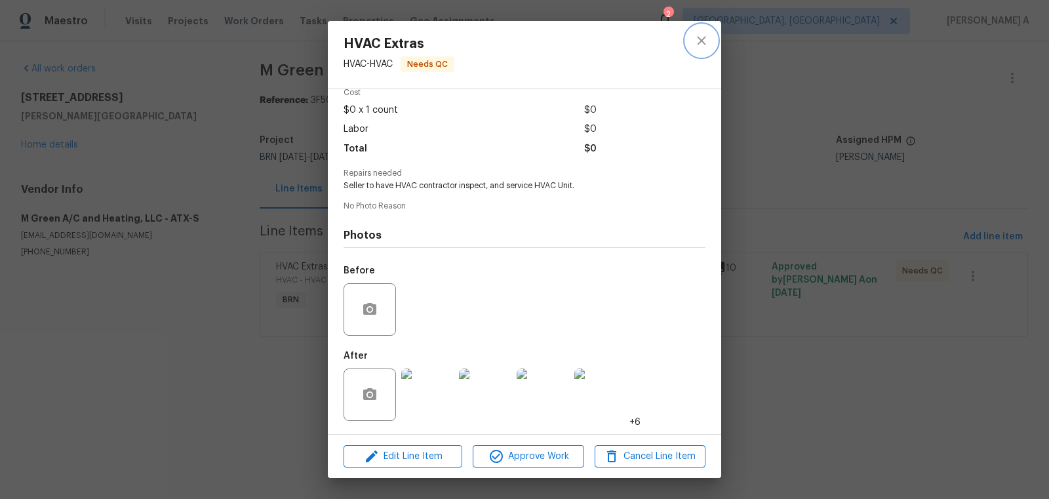
click at [706, 40] on icon "close" at bounding box center [702, 41] width 16 height 16
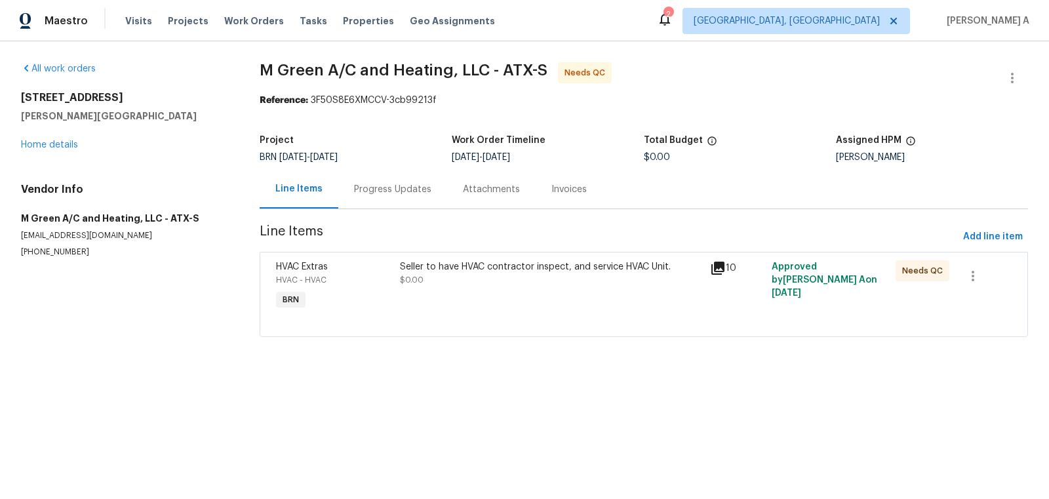
click at [372, 196] on div "Progress Updates" at bounding box center [392, 189] width 109 height 39
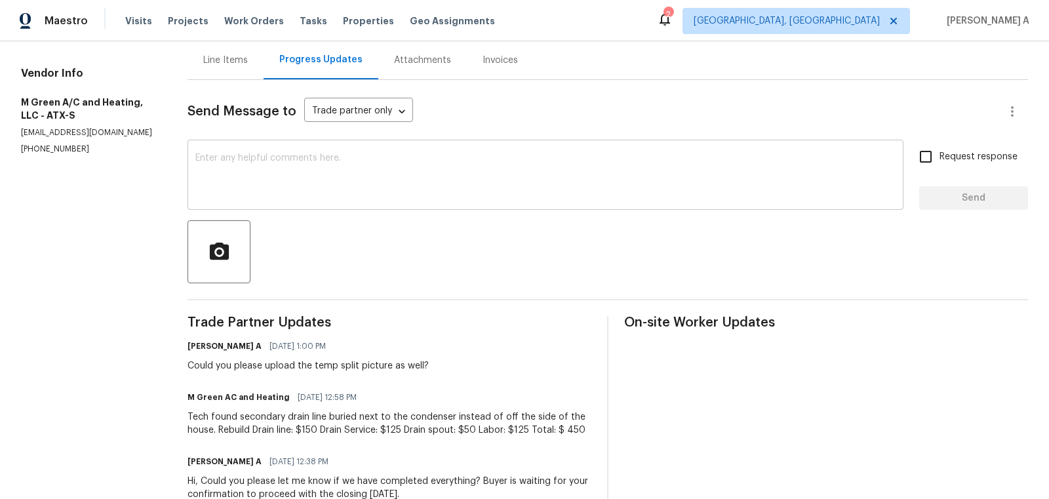
scroll to position [151, 0]
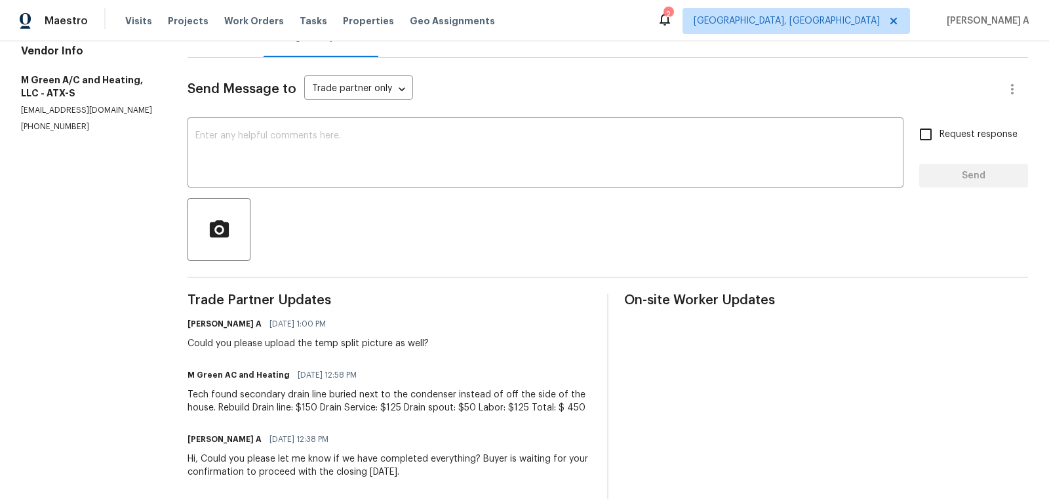
click at [466, 308] on div "Trade Partner Updates Akshay Ajaya Kumar A 09/05/2025 1:00 PM Could you please …" at bounding box center [390, 458] width 404 height 329
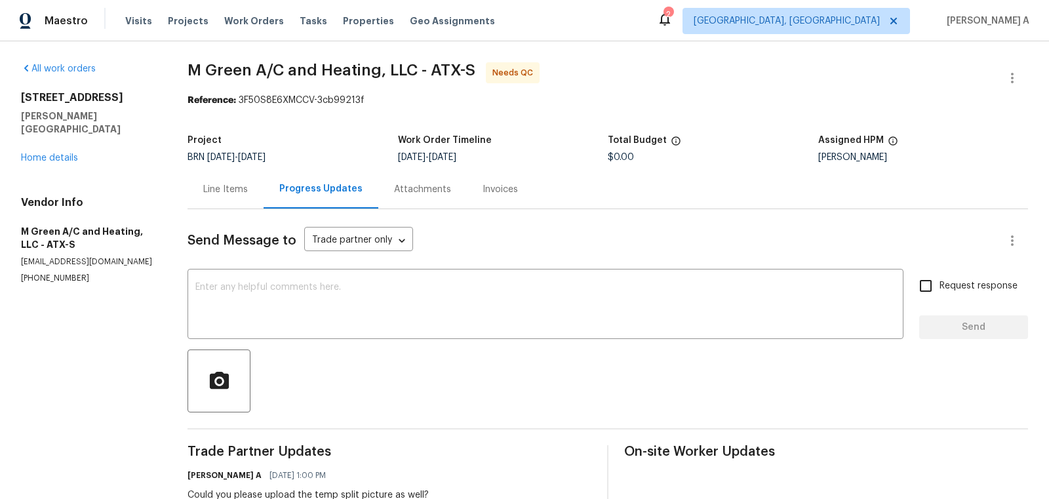
click at [229, 186] on div "Line Items" at bounding box center [225, 189] width 45 height 13
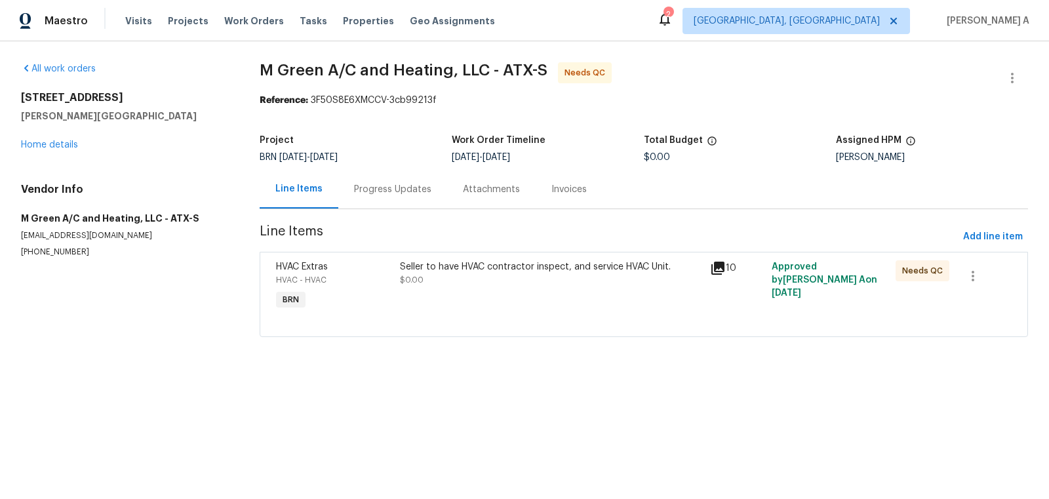
click at [547, 277] on div "Seller to have HVAC contractor inspect, and service HVAC Unit. $0.00" at bounding box center [551, 273] width 302 height 26
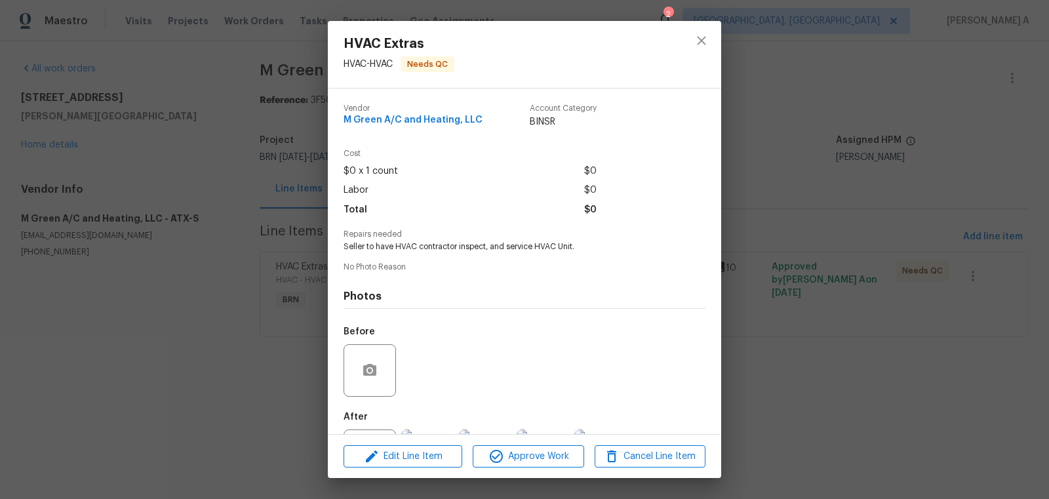
scroll to position [61, 0]
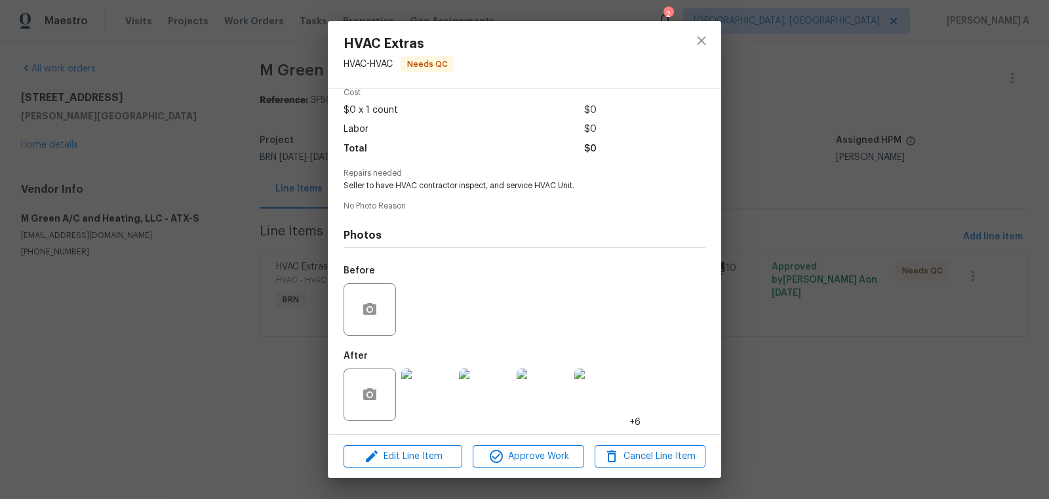
click at [421, 395] on img at bounding box center [427, 395] width 52 height 52
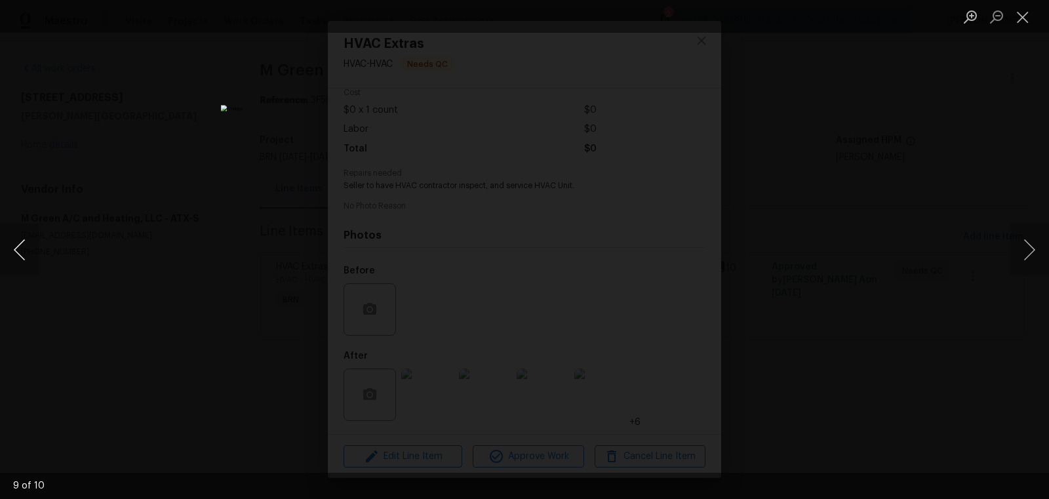
click at [33, 258] on button "Previous image" at bounding box center [19, 250] width 39 height 52
click at [12, 249] on button "Previous image" at bounding box center [19, 250] width 39 height 52
click at [17, 255] on button "Previous image" at bounding box center [19, 250] width 39 height 52
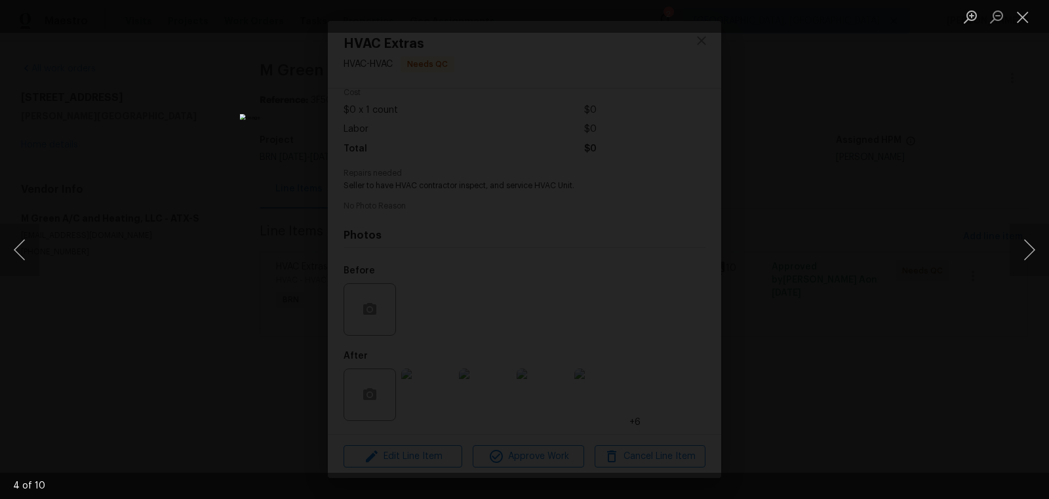
click at [173, 245] on div "Lightbox" at bounding box center [524, 249] width 1049 height 499
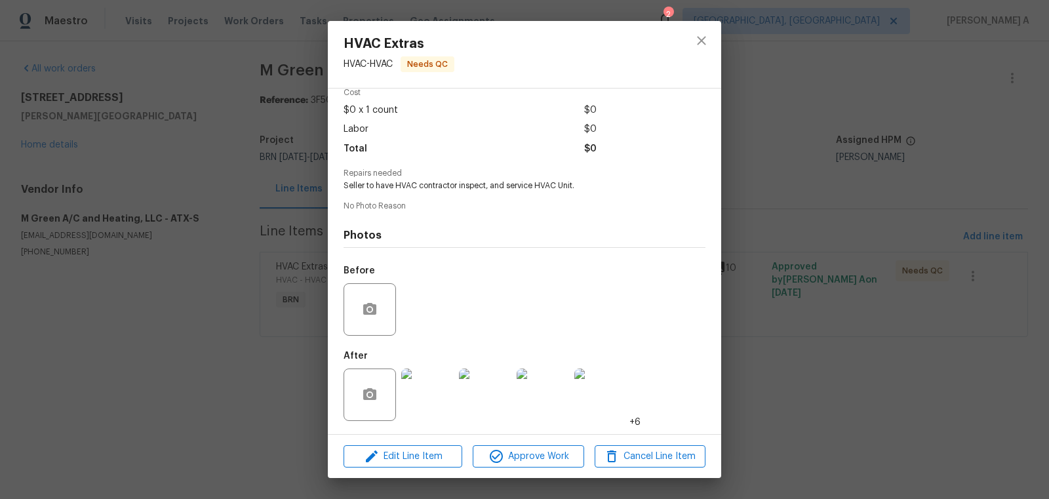
click at [723, 45] on div "HVAC Extras HVAC - HVAC Needs QC Vendor M Green A/C and Heating, LLC Account Ca…" at bounding box center [524, 249] width 1049 height 499
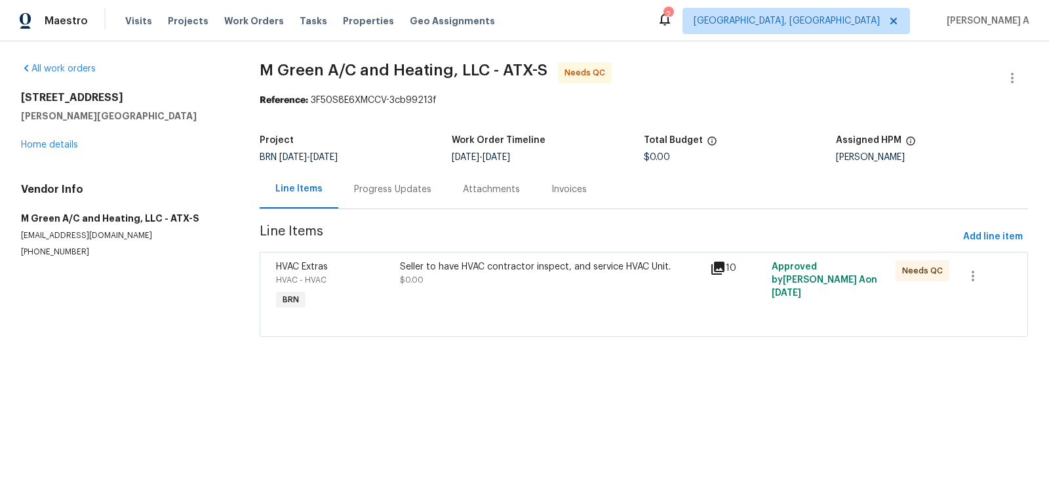
click at [382, 197] on div "Progress Updates" at bounding box center [392, 189] width 109 height 39
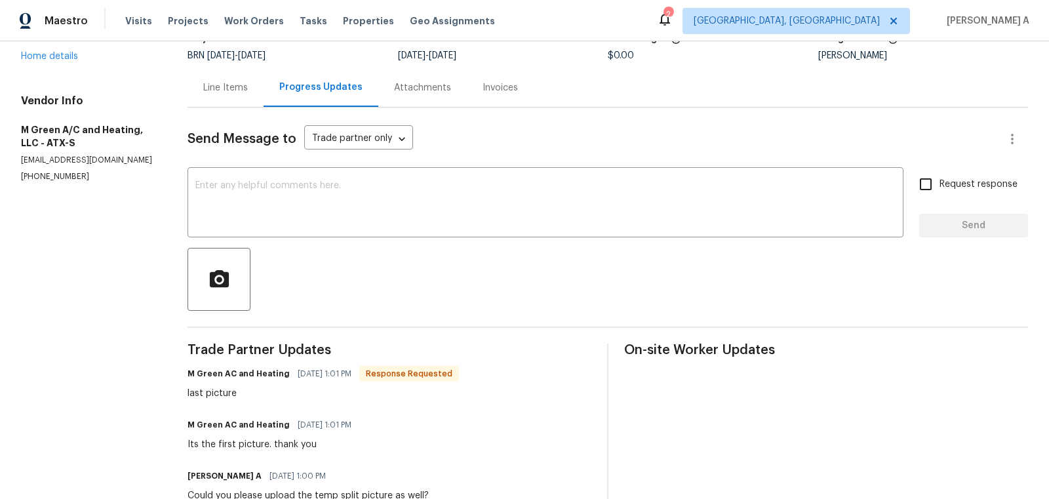
scroll to position [135, 0]
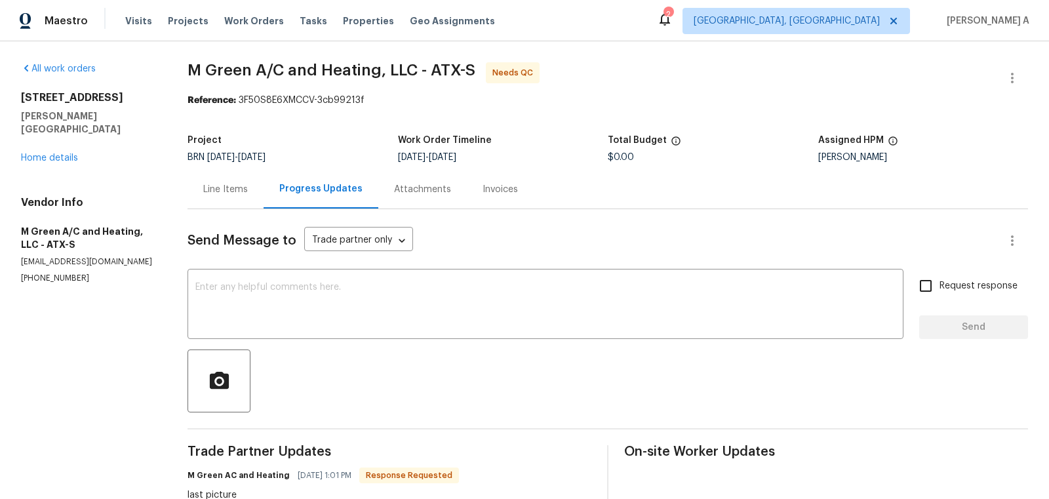
click at [221, 197] on div "Line Items" at bounding box center [226, 189] width 76 height 39
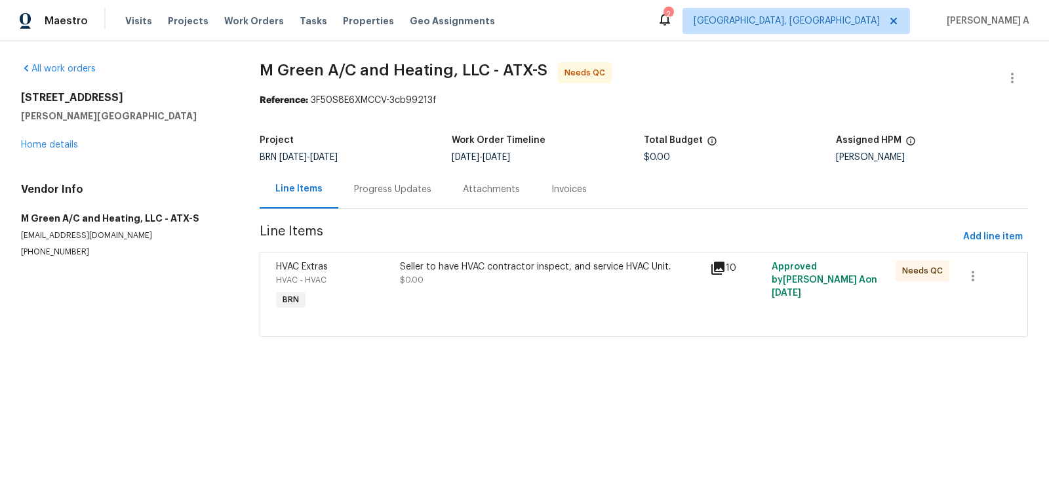
click at [416, 203] on div "Progress Updates" at bounding box center [392, 189] width 109 height 39
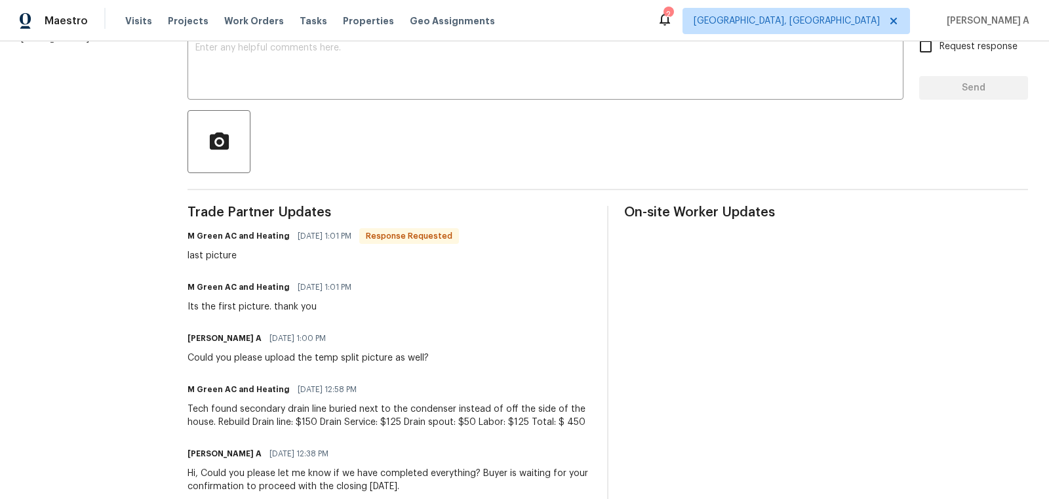
scroll to position [244, 0]
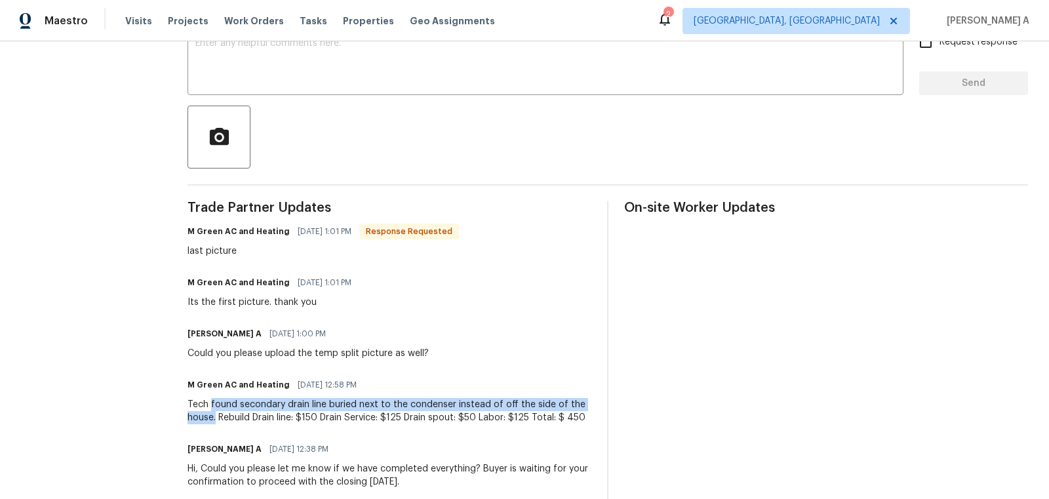
drag, startPoint x: 210, startPoint y: 404, endPoint x: 216, endPoint y: 416, distance: 13.5
click at [216, 416] on div "Tech found secondary drain line buried next to the condenser instead of off the…" at bounding box center [390, 411] width 404 height 26
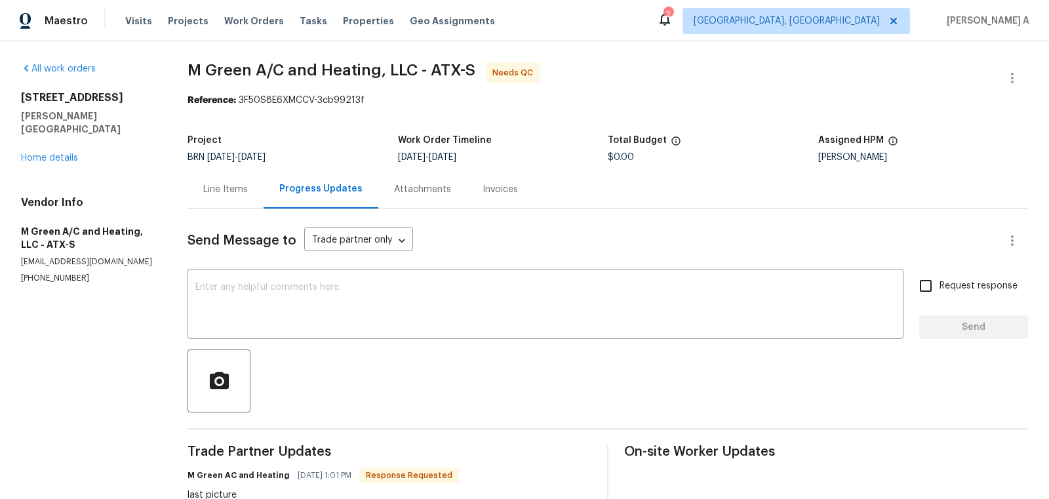
click at [209, 178] on div "Line Items" at bounding box center [226, 189] width 76 height 39
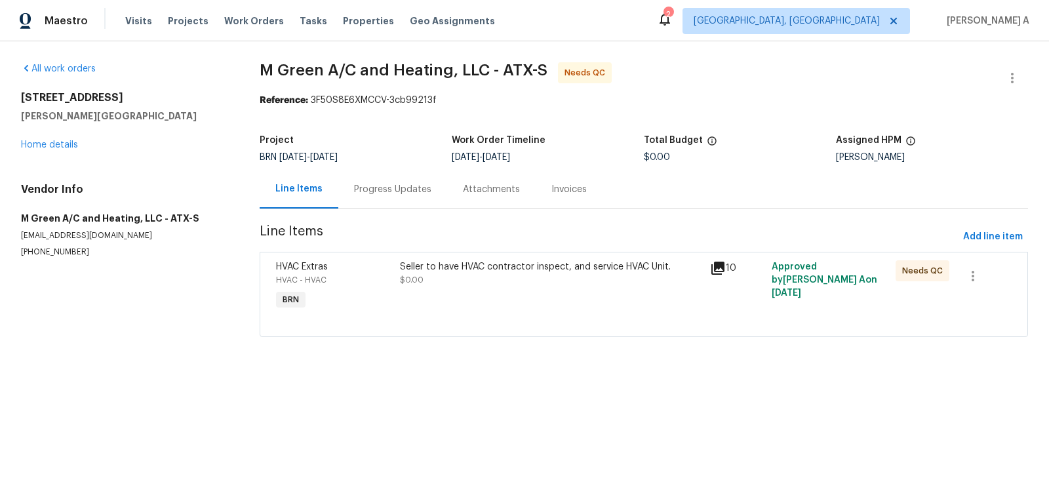
click at [552, 284] on div "Seller to have HVAC contractor inspect, and service HVAC Unit. $0.00" at bounding box center [551, 273] width 302 height 26
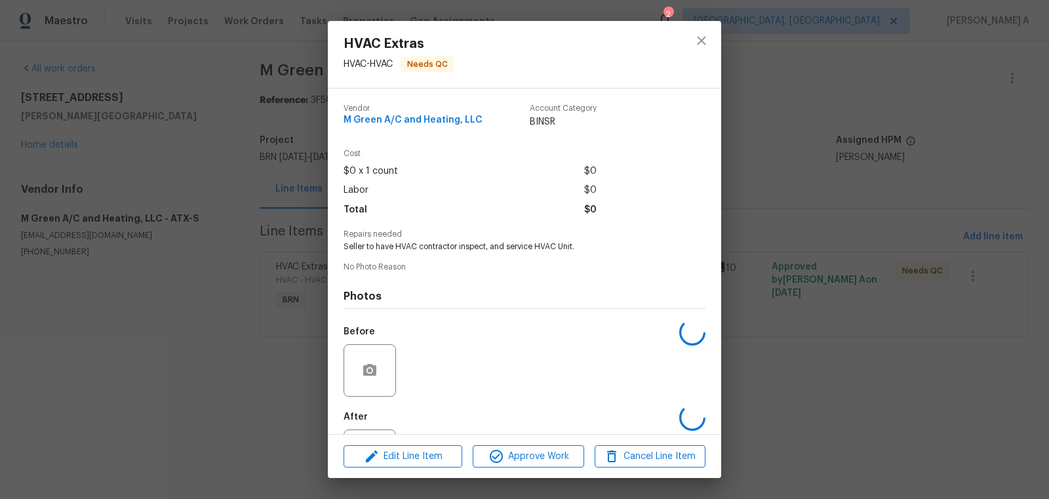
scroll to position [61, 0]
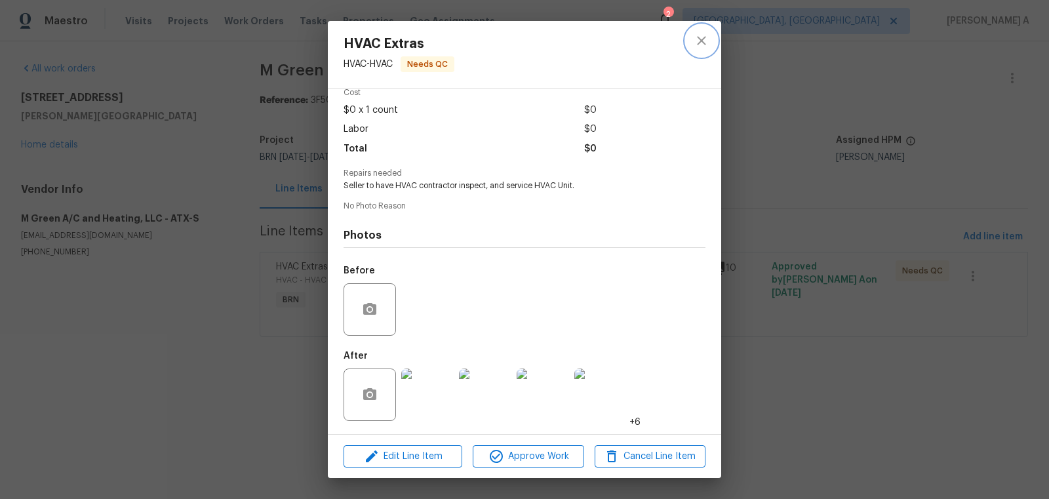
click at [707, 42] on icon "close" at bounding box center [702, 41] width 16 height 16
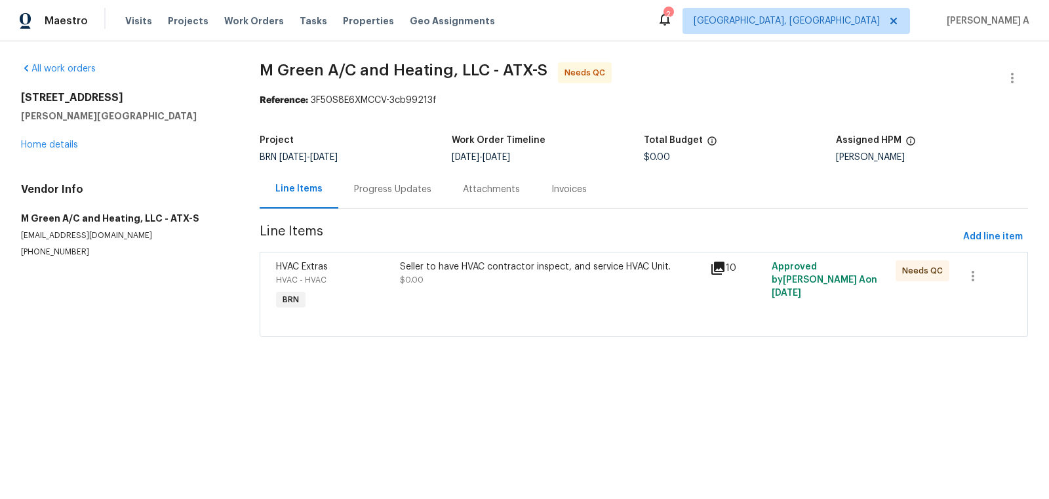
click at [493, 300] on div "Seller to have HVAC contractor inspect, and service HVAC Unit. $0.00" at bounding box center [551, 286] width 310 height 60
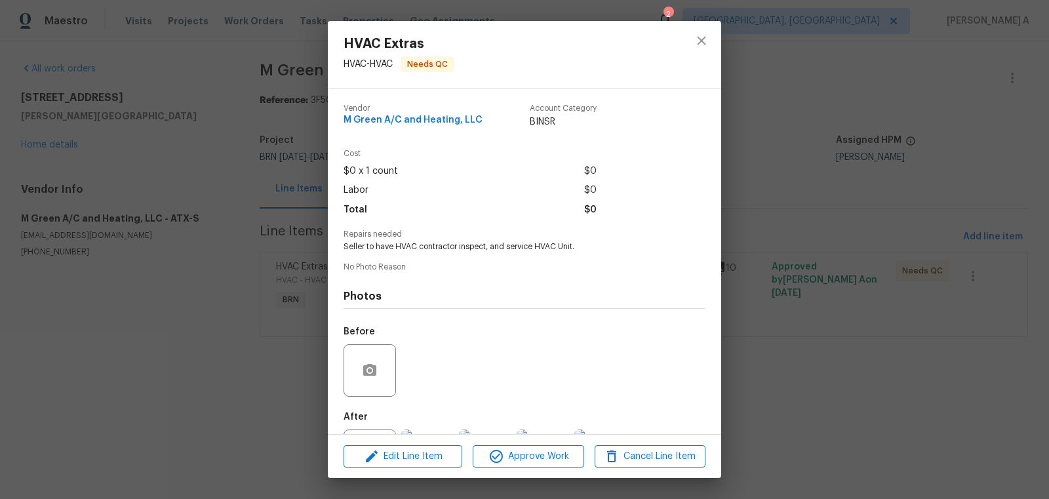
click at [397, 112] on span "Vendor" at bounding box center [413, 108] width 139 height 9
click at [397, 117] on span "M Green A/C and Heating, LLC" at bounding box center [413, 120] width 139 height 10
copy span "M Green A/C and Heating, LLC"
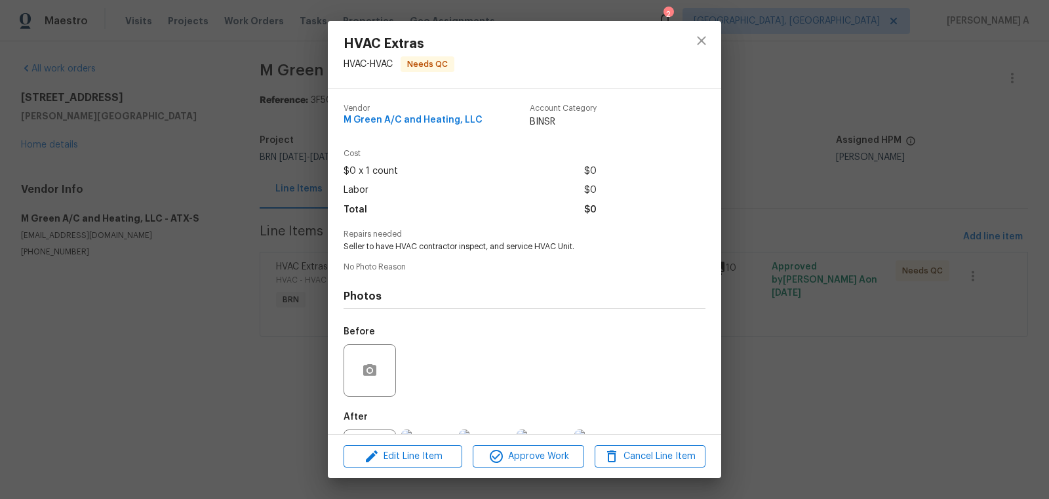
click at [494, 258] on div "Vendor M Green A/C and Heating, LLC Account Category BINSR Cost $0 x 1 count $0…" at bounding box center [525, 292] width 362 height 396
click at [495, 249] on span "Seller to have HVAC contractor inspect, and service HVAC Unit." at bounding box center [507, 246] width 326 height 11
copy span "Seller to have HVAC contractor inspect, and service HVAC Unit."
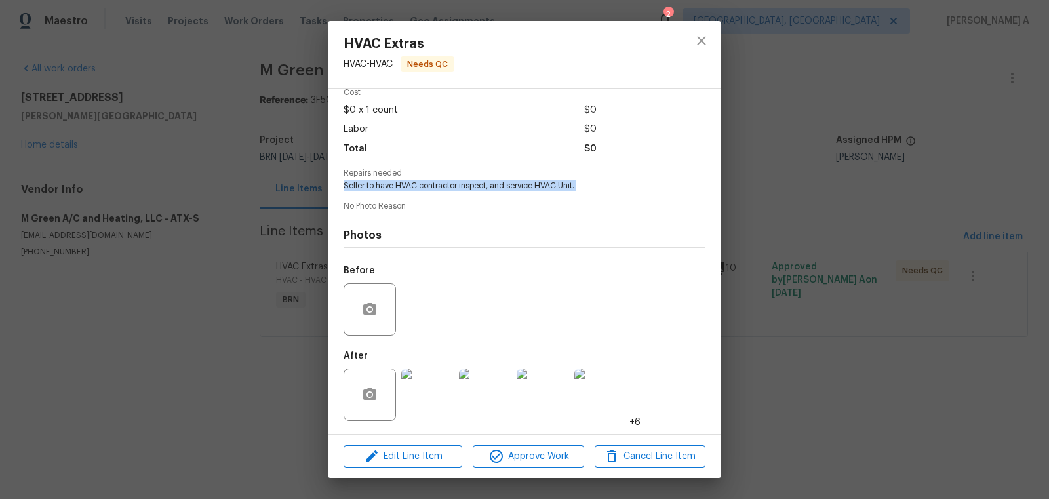
click at [424, 395] on img at bounding box center [427, 395] width 52 height 52
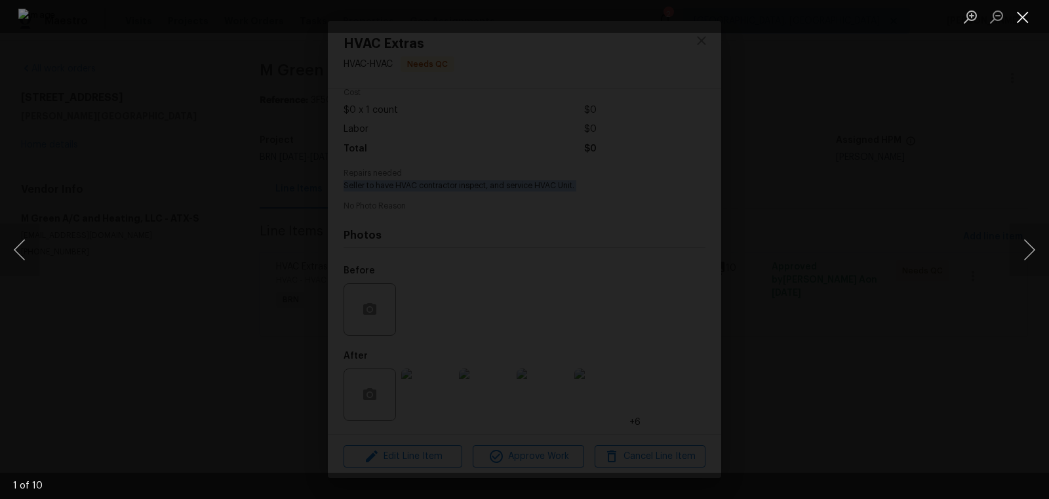
click at [1030, 22] on button "Close lightbox" at bounding box center [1023, 16] width 26 height 23
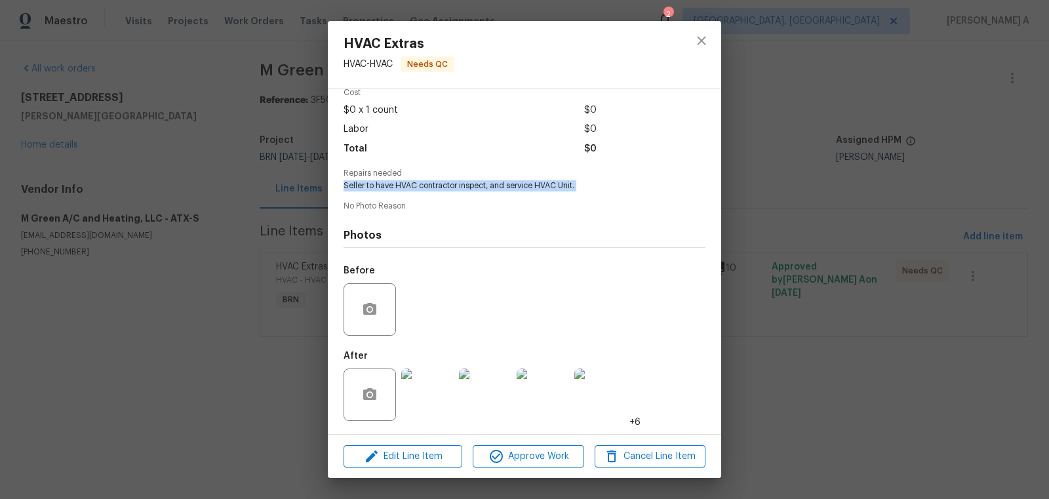
click at [428, 401] on img at bounding box center [427, 395] width 52 height 52
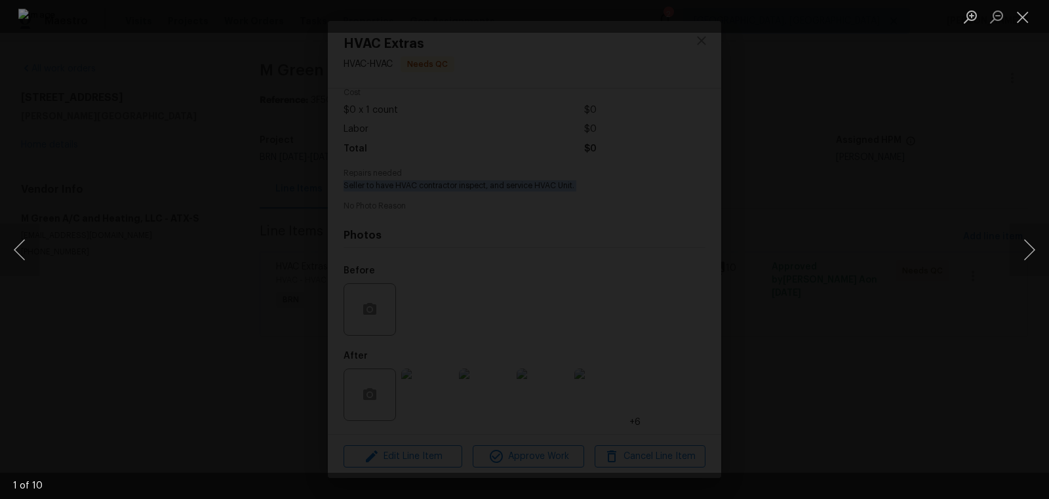
click at [634, 115] on img "Lightbox" at bounding box center [524, 249] width 1012 height 481
click at [1022, 12] on button "Close lightbox" at bounding box center [1023, 16] width 26 height 23
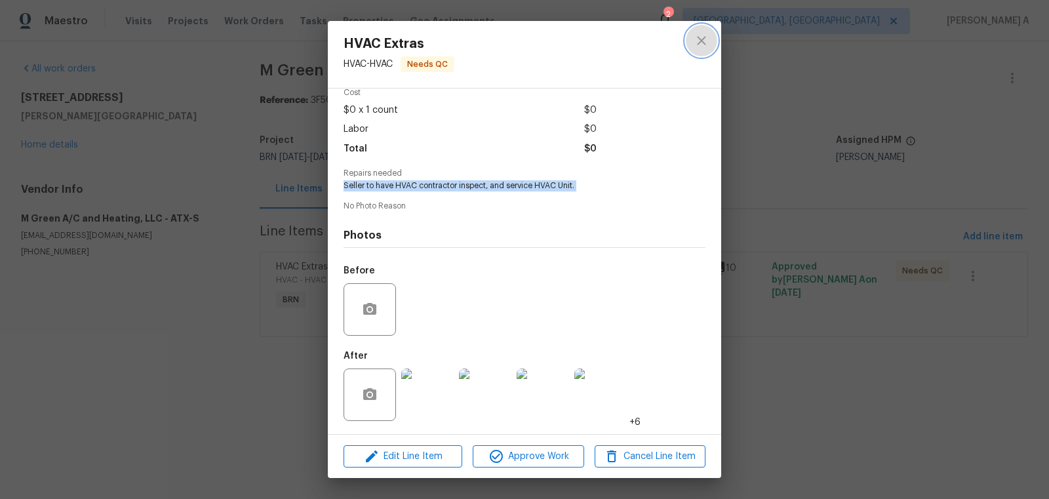
click at [700, 39] on icon "close" at bounding box center [701, 40] width 9 height 9
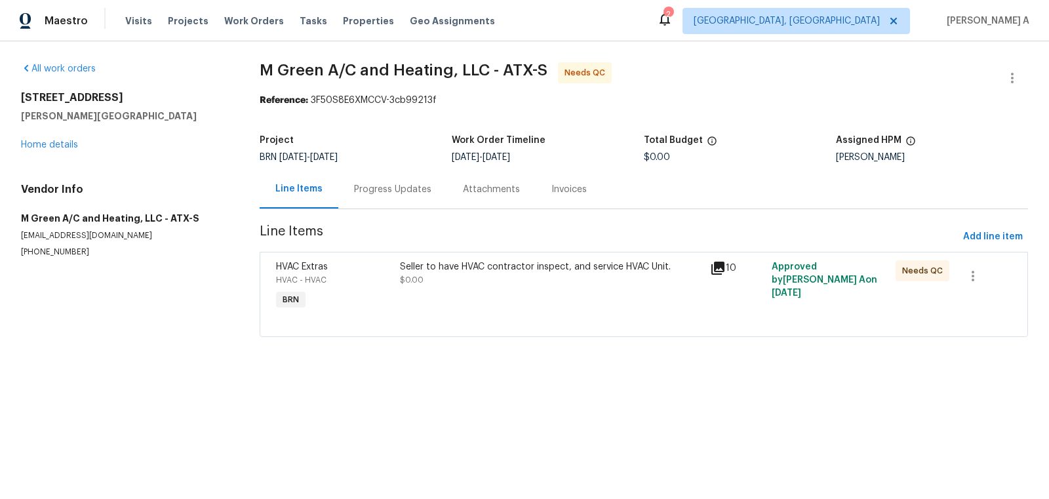
click at [49, 151] on div "[STREET_ADDRESS][PERSON_NAME] Home details" at bounding box center [124, 121] width 207 height 60
click at [49, 142] on link "Home details" at bounding box center [49, 144] width 57 height 9
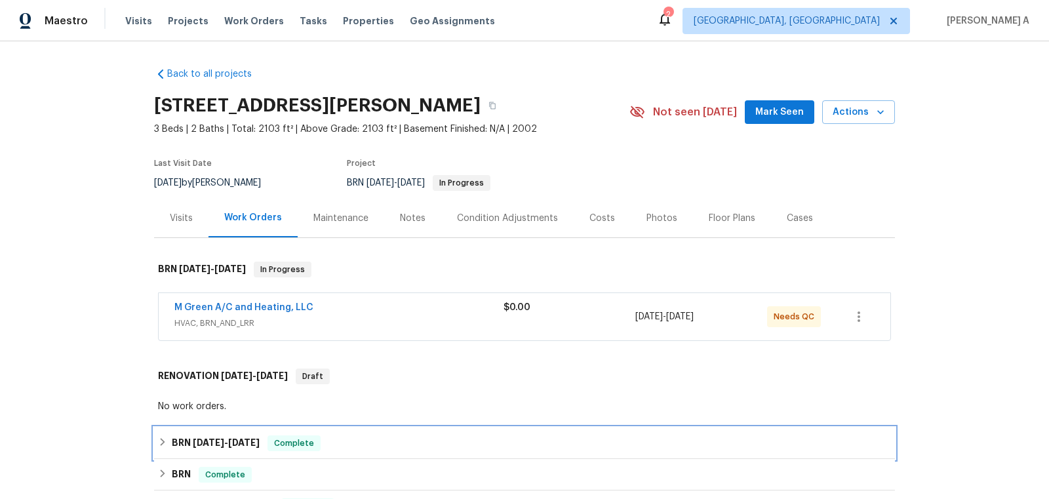
click at [253, 432] on div "BRN [DATE] - [DATE] Complete" at bounding box center [524, 443] width 741 height 31
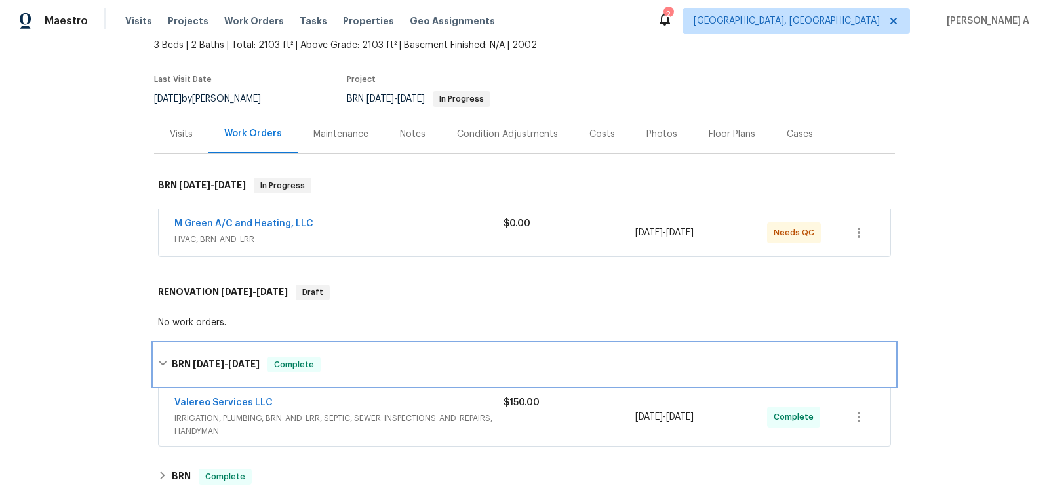
scroll to position [132, 0]
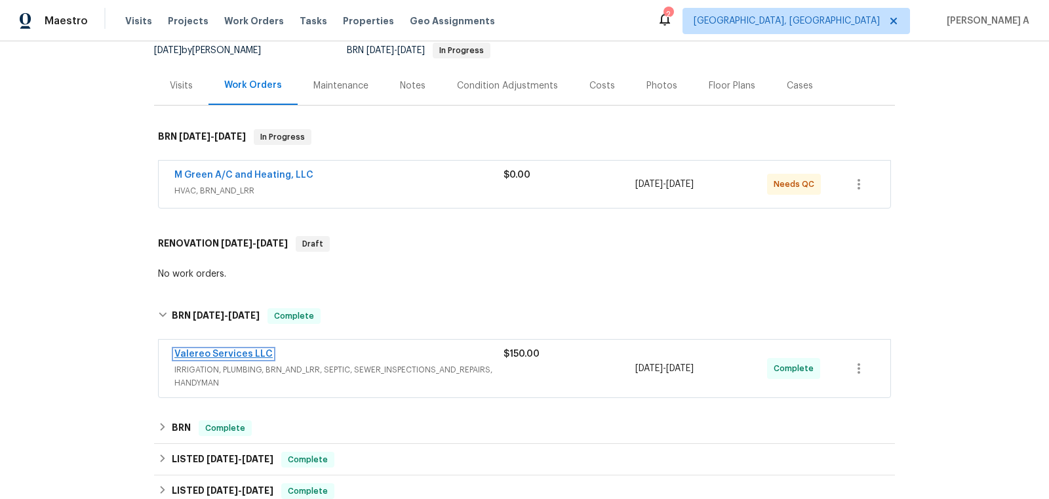
click at [228, 355] on link "Valereo Services LLC" at bounding box center [223, 353] width 98 height 9
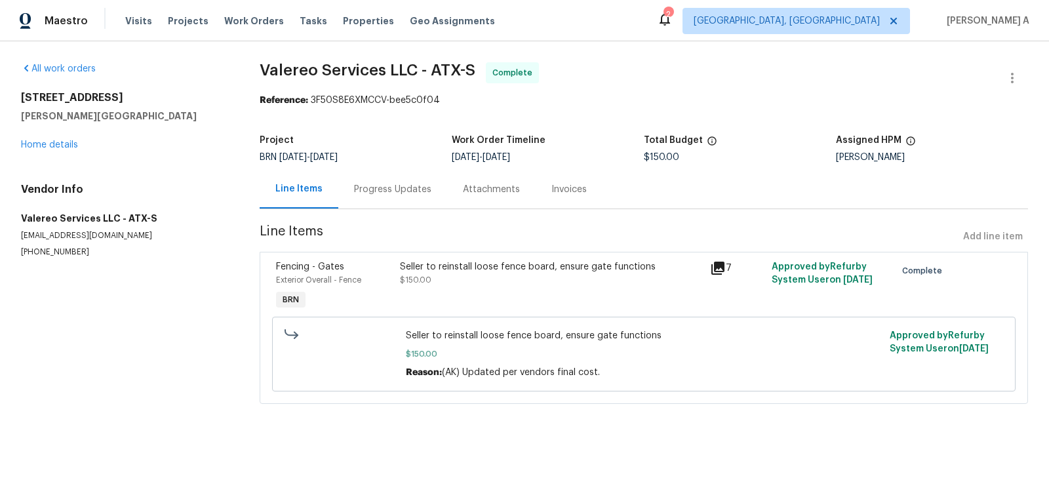
click at [458, 271] on div "Seller to reinstall loose fence board, ensure gate functions" at bounding box center [551, 266] width 302 height 13
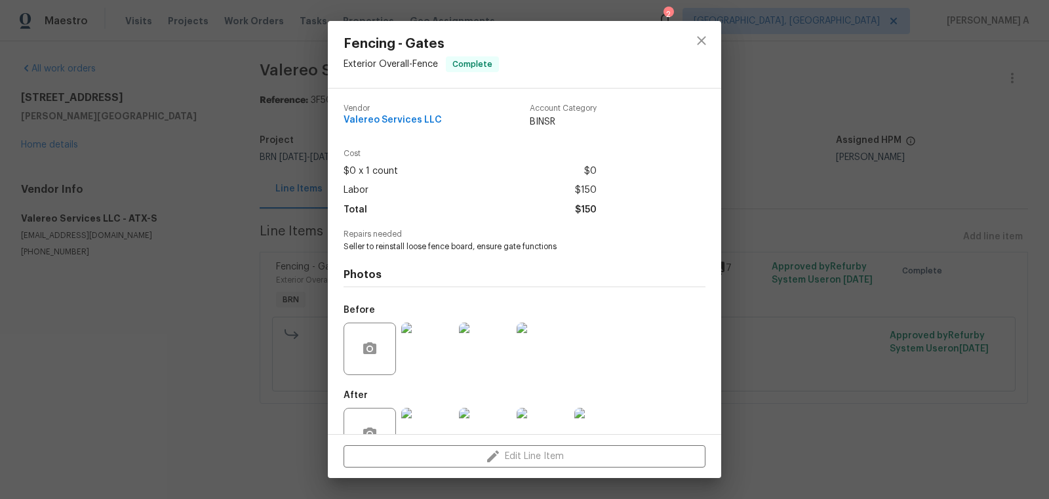
click at [403, 116] on span "Valereo Services LLC" at bounding box center [393, 120] width 98 height 10
copy span "Valereo Services LLC"
click at [437, 245] on span "Seller to reinstall loose fence board, ensure gate functions" at bounding box center [507, 246] width 326 height 11
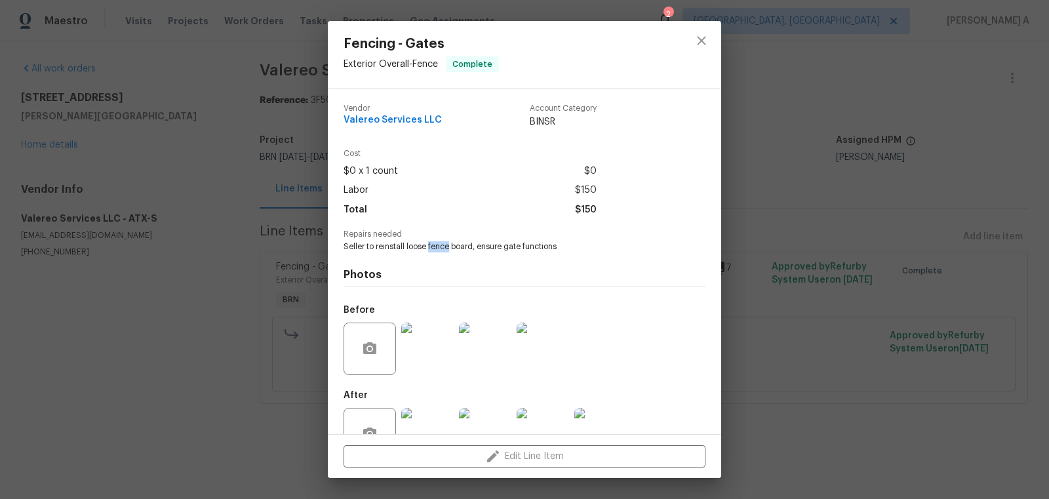
click at [437, 245] on span "Seller to reinstall loose fence board, ensure gate functions" at bounding box center [507, 246] width 326 height 11
copy span "Seller to reinstall loose fence board, ensure gate functions"
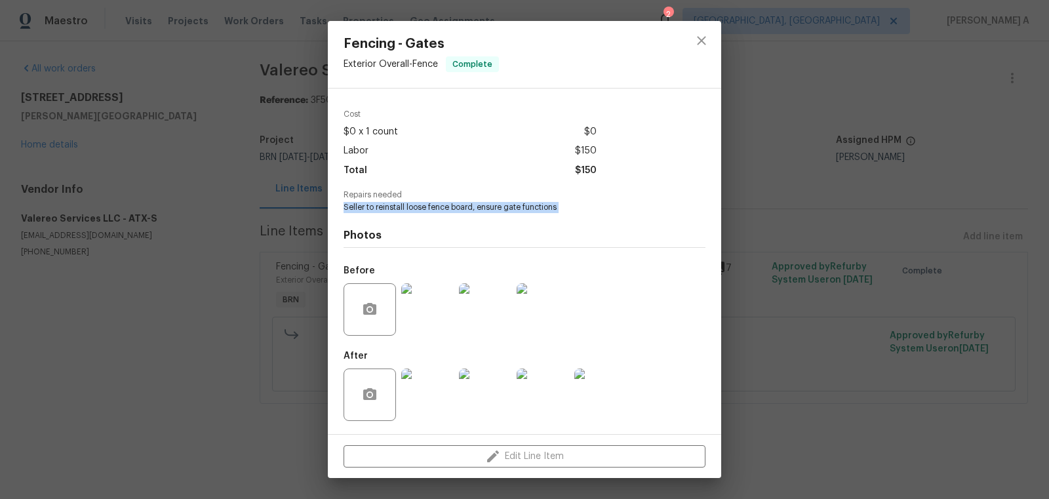
click at [429, 317] on img at bounding box center [427, 309] width 52 height 52
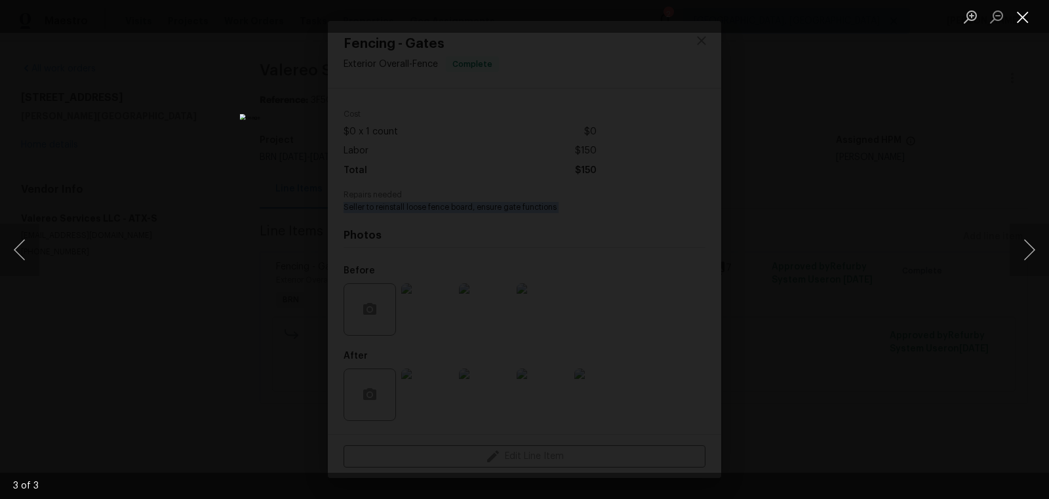
click at [1023, 12] on button "Close lightbox" at bounding box center [1023, 16] width 26 height 23
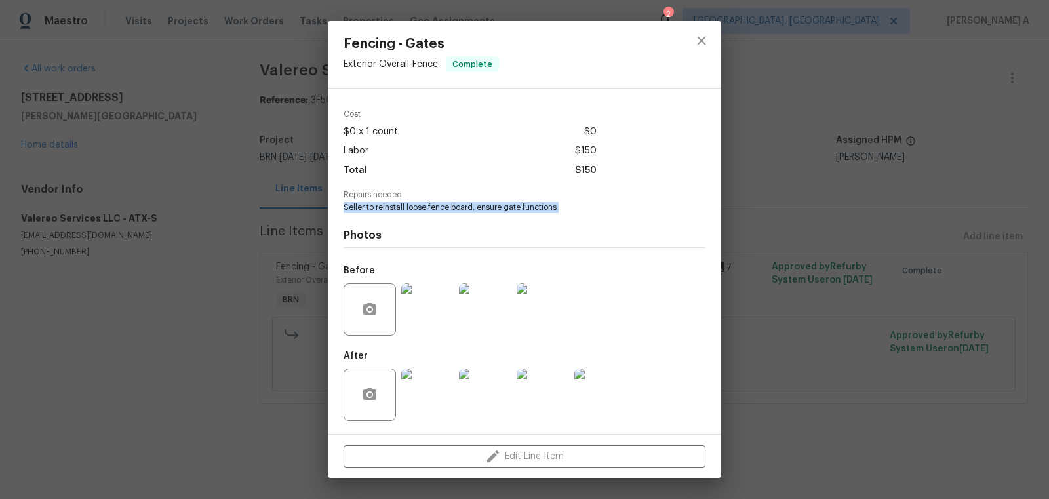
click at [423, 395] on img at bounding box center [427, 395] width 52 height 52
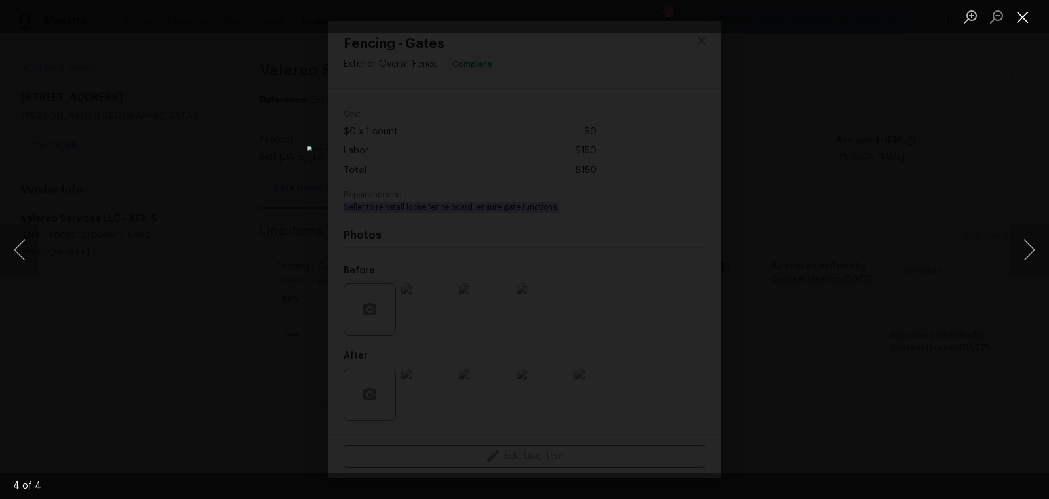
click at [1020, 21] on button "Close lightbox" at bounding box center [1023, 16] width 26 height 23
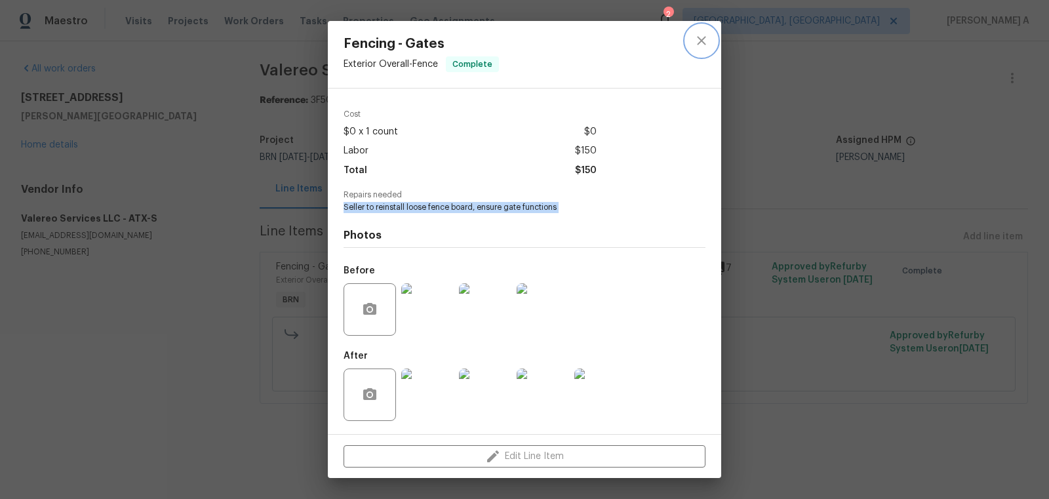
click at [704, 42] on icon "close" at bounding box center [702, 41] width 16 height 16
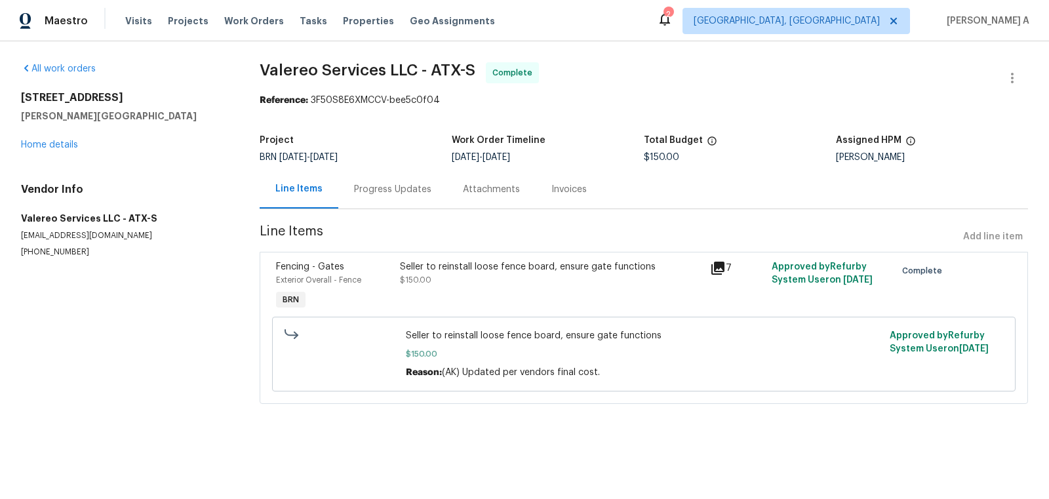
click at [60, 138] on div "[STREET_ADDRESS][PERSON_NAME] Home details" at bounding box center [124, 121] width 207 height 60
click at [59, 146] on link "Home details" at bounding box center [49, 144] width 57 height 9
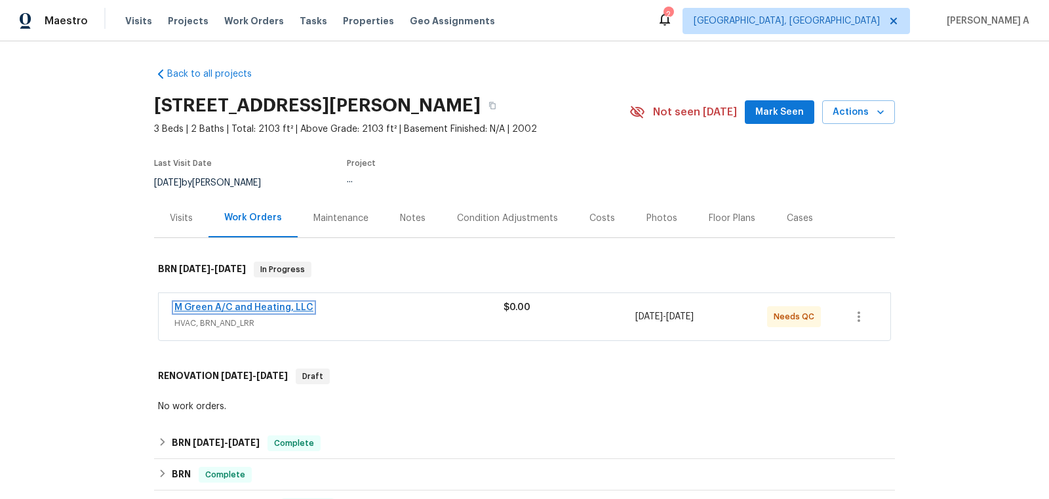
click at [278, 306] on link "M Green A/C and Heating, LLC" at bounding box center [243, 307] width 139 height 9
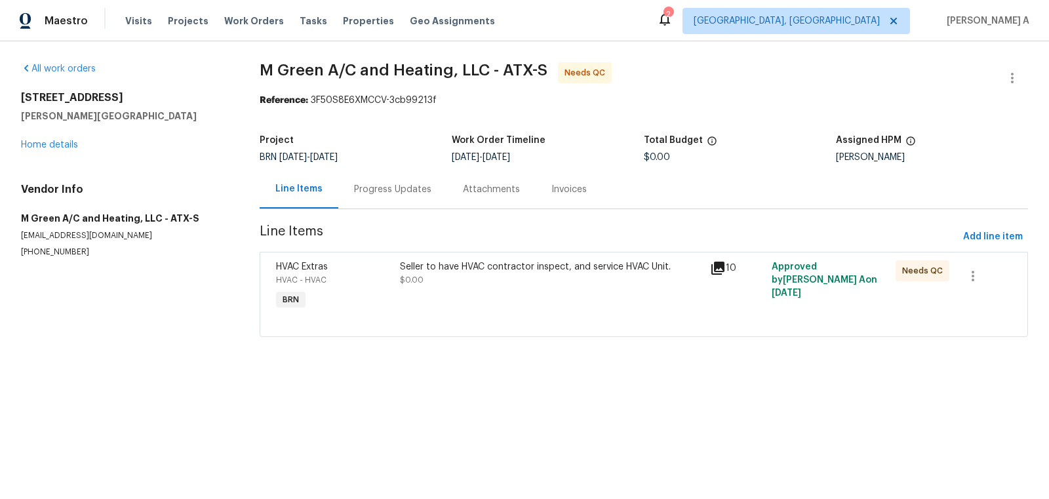
click at [479, 288] on div "Seller to have HVAC contractor inspect, and service HVAC Unit. $0.00" at bounding box center [551, 286] width 310 height 60
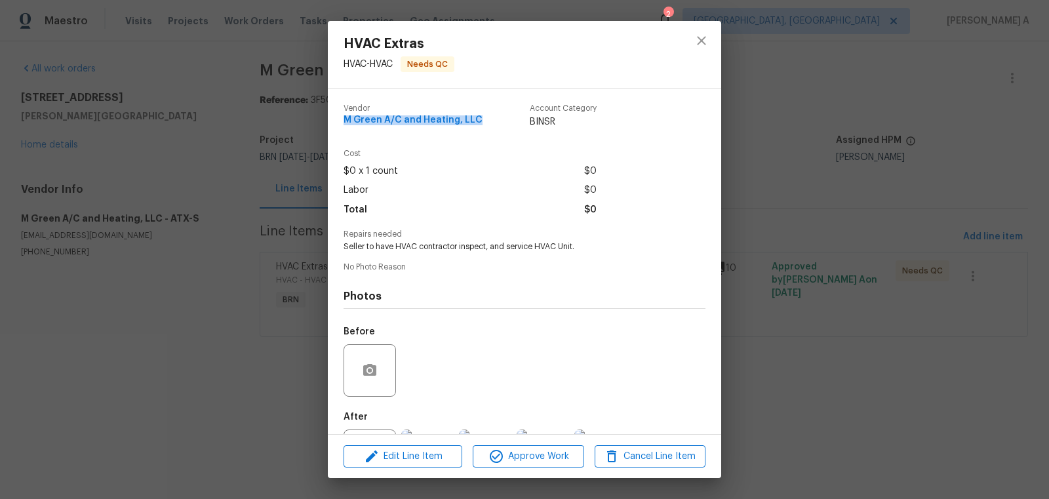
drag, startPoint x: 343, startPoint y: 121, endPoint x: 481, endPoint y: 119, distance: 138.4
click at [482, 119] on div "Vendor M Green A/C and Heating, LLC Account Category BINSR" at bounding box center [470, 116] width 253 height 24
copy span "M Green A/C and Heating, LLC"
click at [698, 41] on icon "close" at bounding box center [702, 41] width 16 height 16
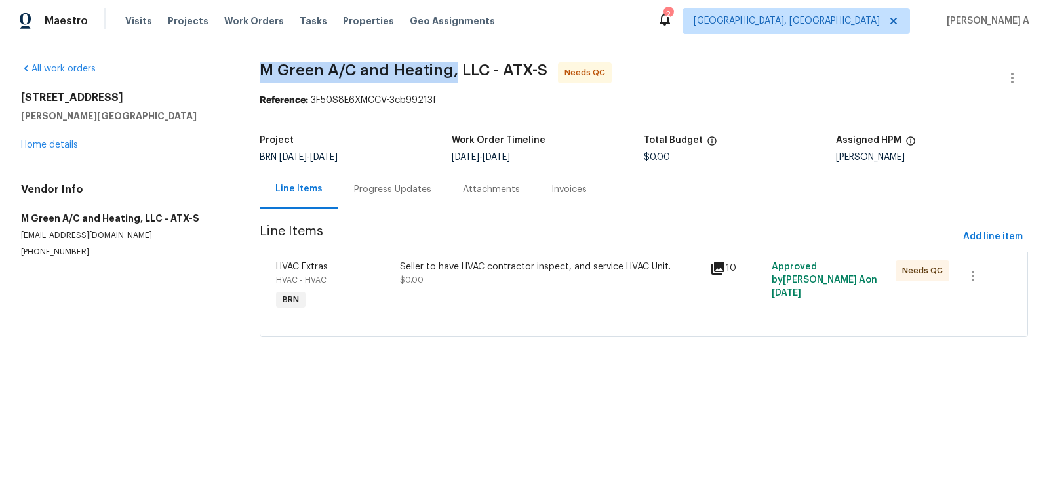
copy span "M Green A/C and Heating,"
drag, startPoint x: 257, startPoint y: 67, endPoint x: 454, endPoint y: 66, distance: 196.7
click at [454, 64] on div "All work orders [STREET_ADDRESS][PERSON_NAME] Home details Vendor Info M Green …" at bounding box center [524, 207] width 1049 height 332
click at [490, 271] on div "Seller to have HVAC contractor inspect, and service HVAC Unit." at bounding box center [551, 266] width 302 height 13
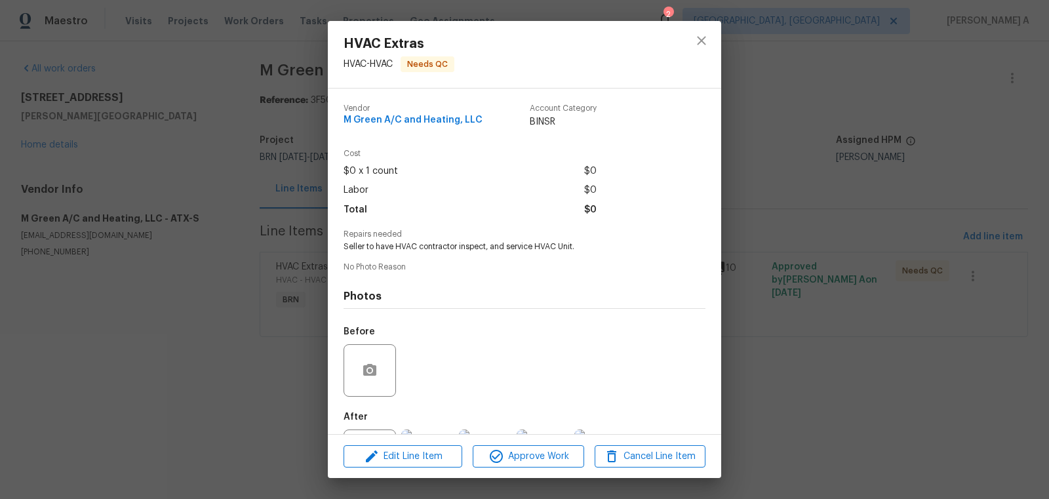
click at [464, 251] on span "Seller to have HVAC contractor inspect, and service HVAC Unit." at bounding box center [507, 246] width 326 height 11
copy span "Seller to have HVAC contractor inspect, and service HVAC Unit."
click at [703, 54] on button "close" at bounding box center [701, 40] width 31 height 31
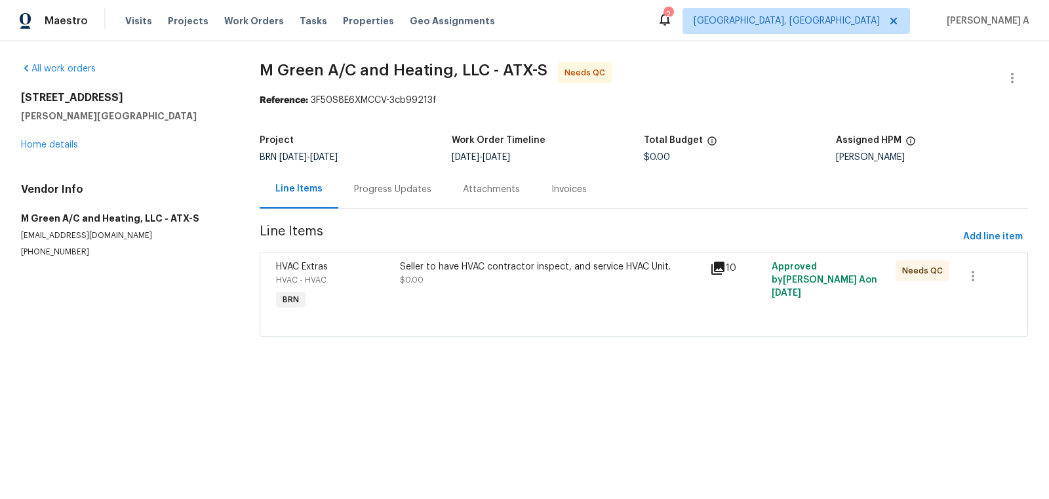
click at [400, 192] on div "Progress Updates" at bounding box center [392, 189] width 77 height 13
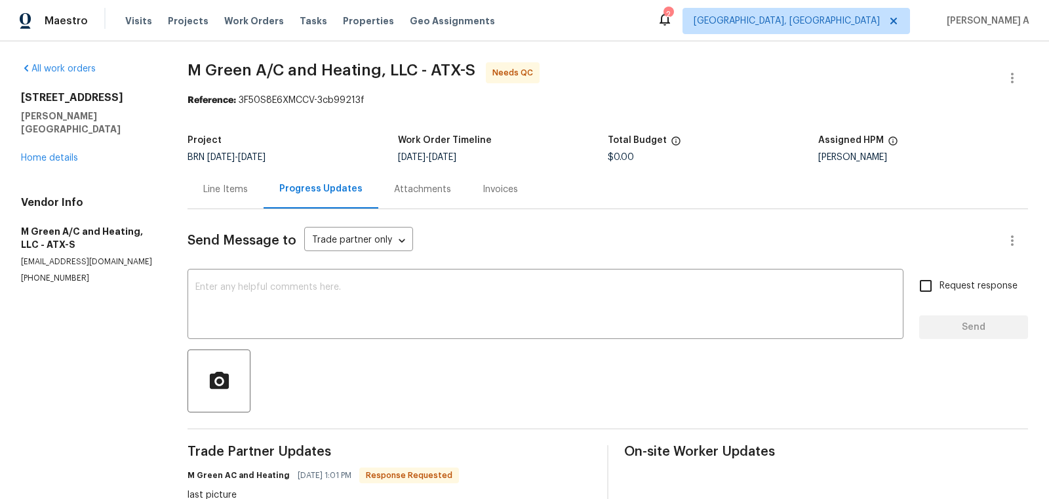
click at [216, 182] on div "Line Items" at bounding box center [226, 189] width 76 height 39
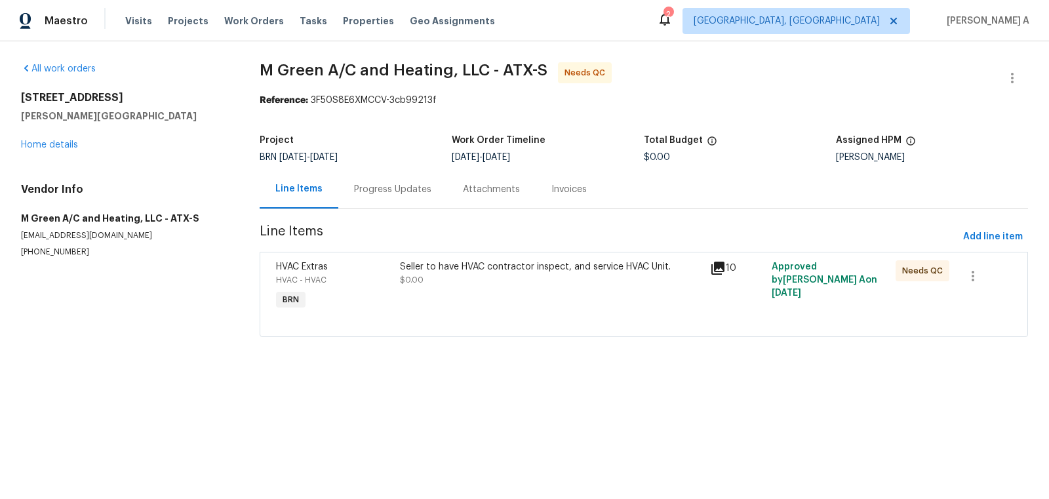
click at [664, 159] on span "$0.00" at bounding box center [657, 157] width 26 height 9
copy span "$0.00"
click at [420, 171] on div "Progress Updates" at bounding box center [392, 189] width 109 height 39
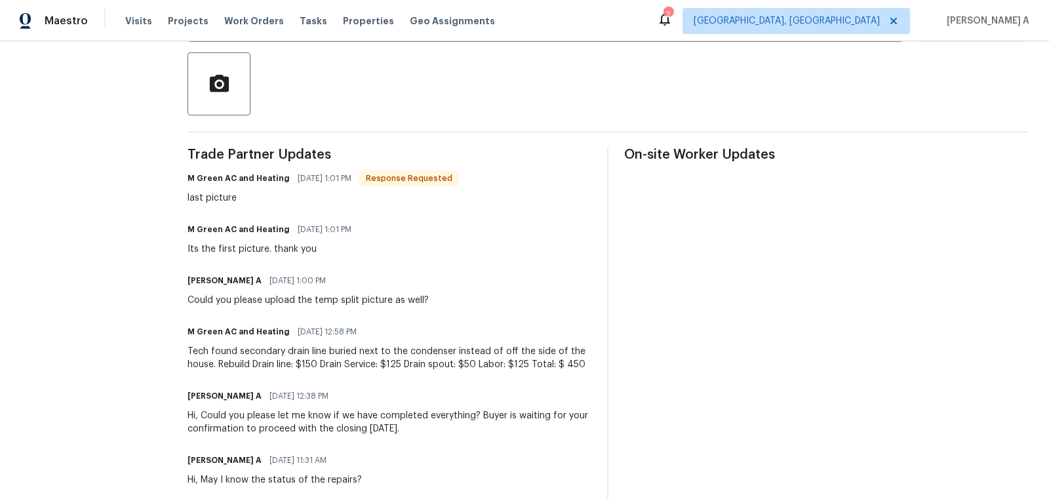
scroll to position [302, 0]
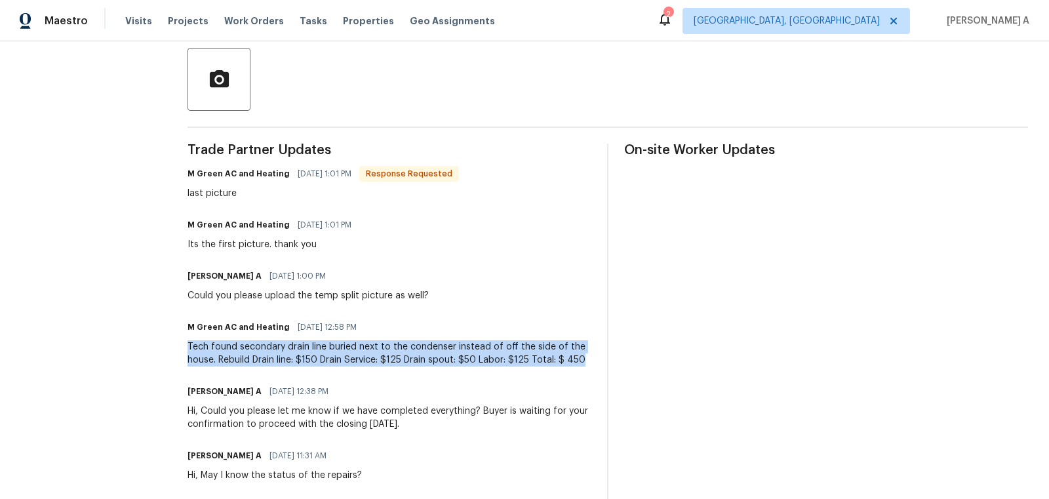
copy div "Tech found secondary drain line buried next to the condenser instead of off the…"
drag, startPoint x: 187, startPoint y: 346, endPoint x: 592, endPoint y: 363, distance: 405.6
click at [592, 363] on div "Trade Partner Updates M Green AC and Heating [DATE] 1:01 PM Response Requested …" at bounding box center [608, 359] width 841 height 431
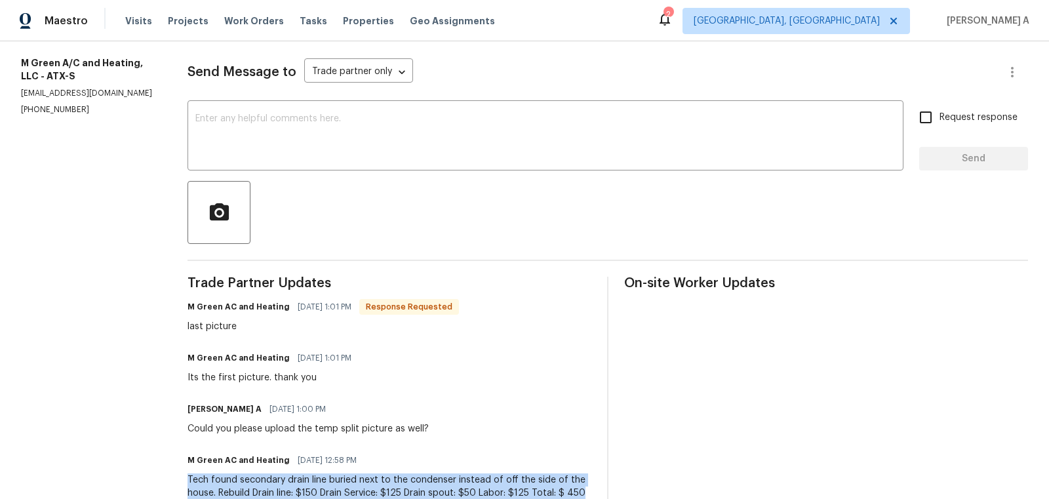
scroll to position [53, 0]
